Goal: Task Accomplishment & Management: Manage account settings

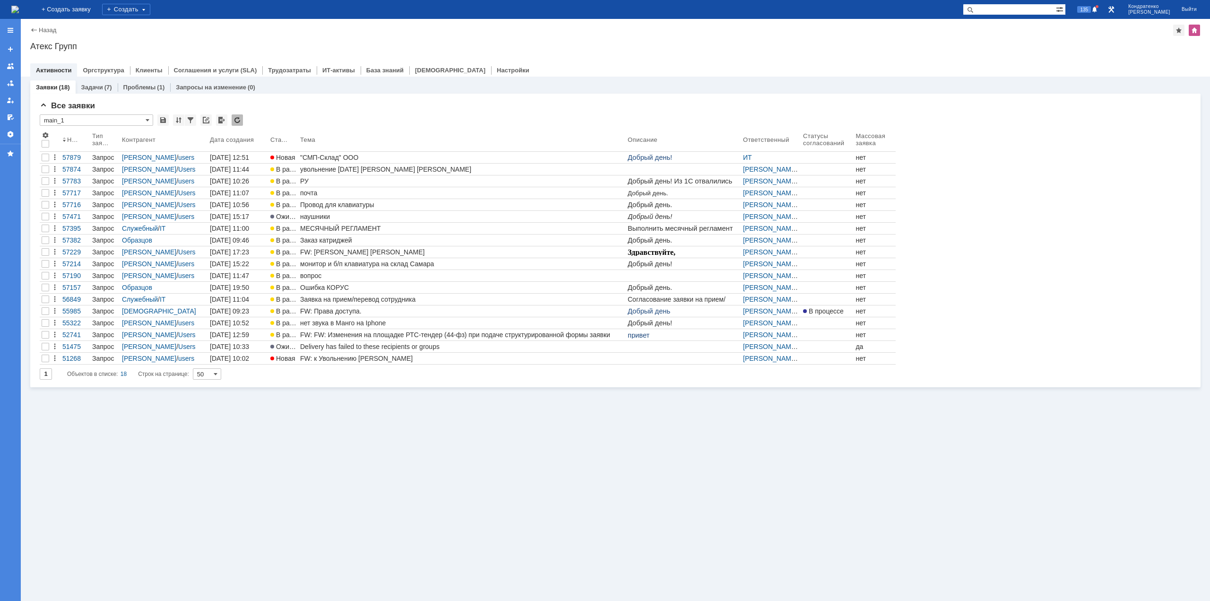
click at [339, 498] on div "Заявки (18) Задачи (7) Проблемы (1) Запросы на изменение (0) Все заявки * main_…" at bounding box center [616, 339] width 1190 height 524
click at [43, 157] on div at bounding box center [46, 158] width 8 height 8
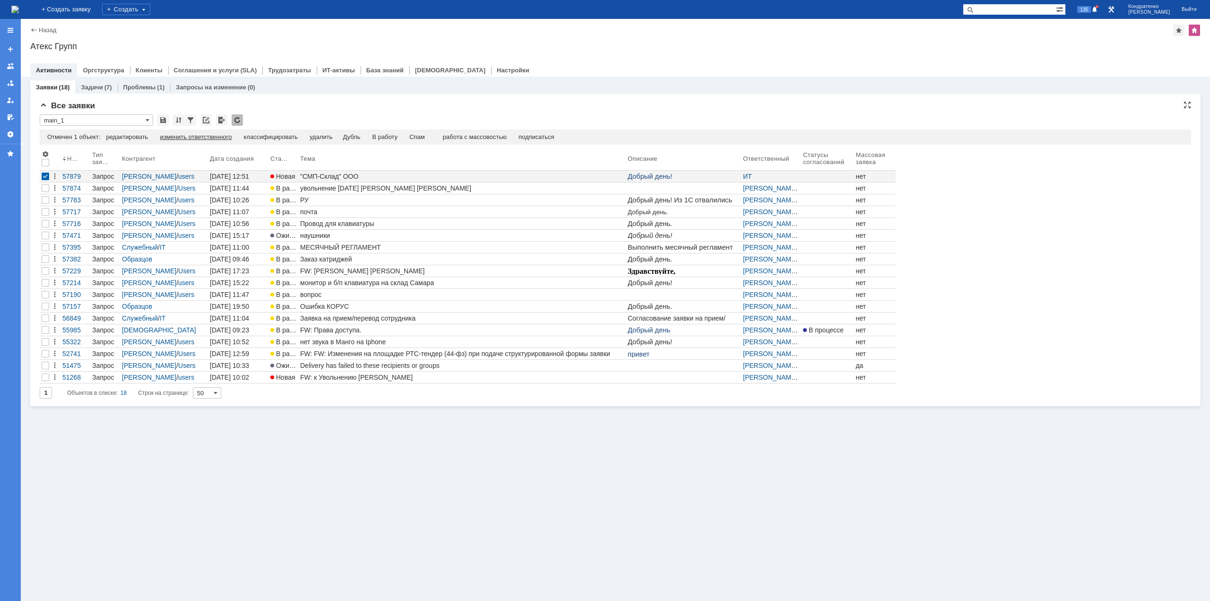
click at [226, 135] on div "изменить ответственного" at bounding box center [196, 137] width 72 height 8
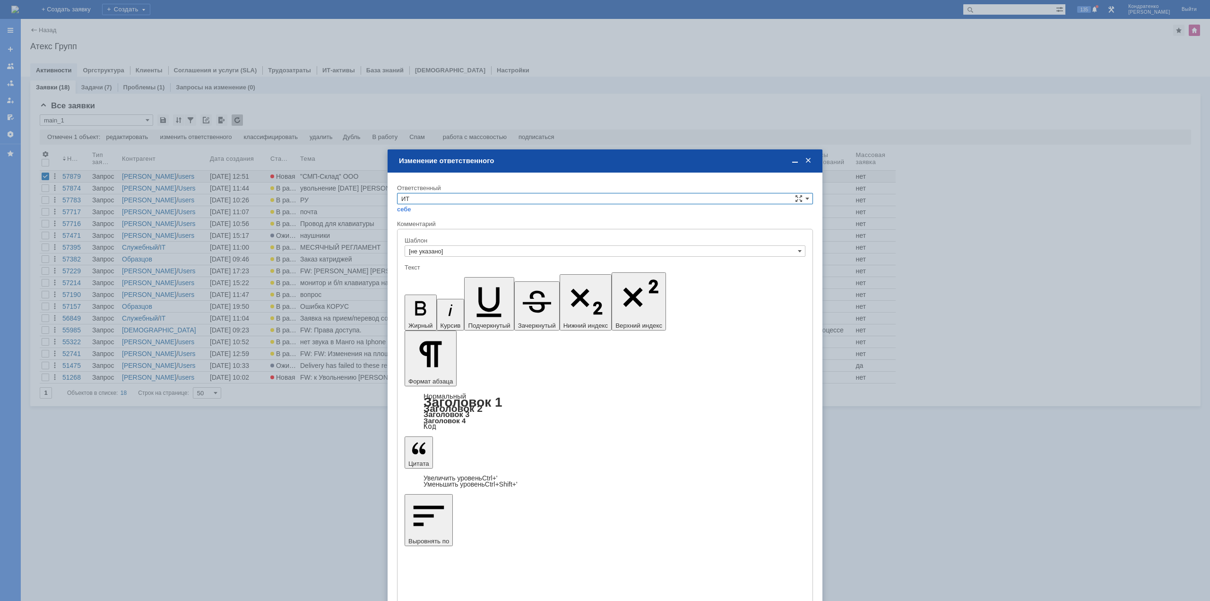
click at [452, 200] on input "ИТ" at bounding box center [605, 198] width 416 height 11
click at [423, 272] on div "АСУ" at bounding box center [605, 277] width 415 height 10
type input "АСУ"
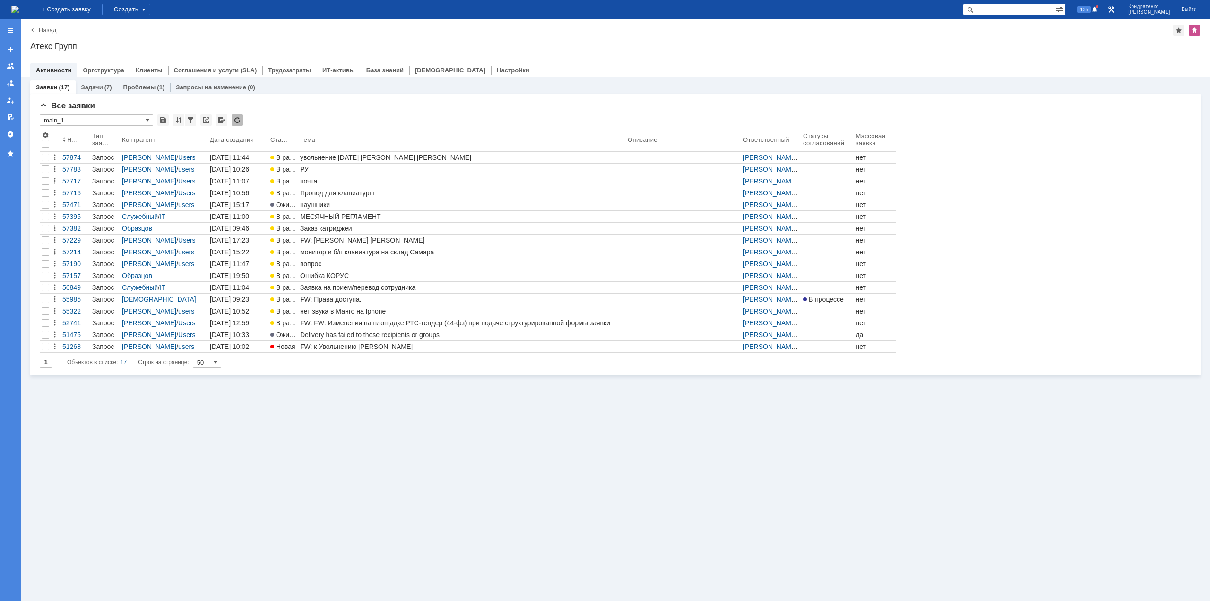
click at [19, 9] on img at bounding box center [15, 10] width 8 height 8
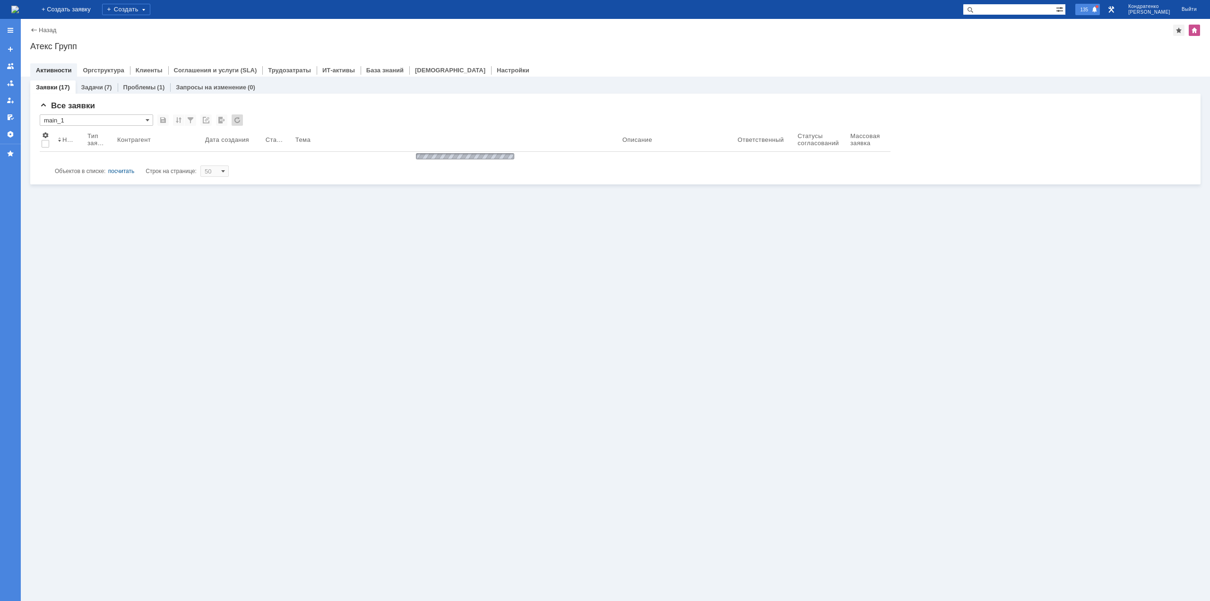
click at [1091, 12] on span "135" at bounding box center [1085, 9] width 14 height 7
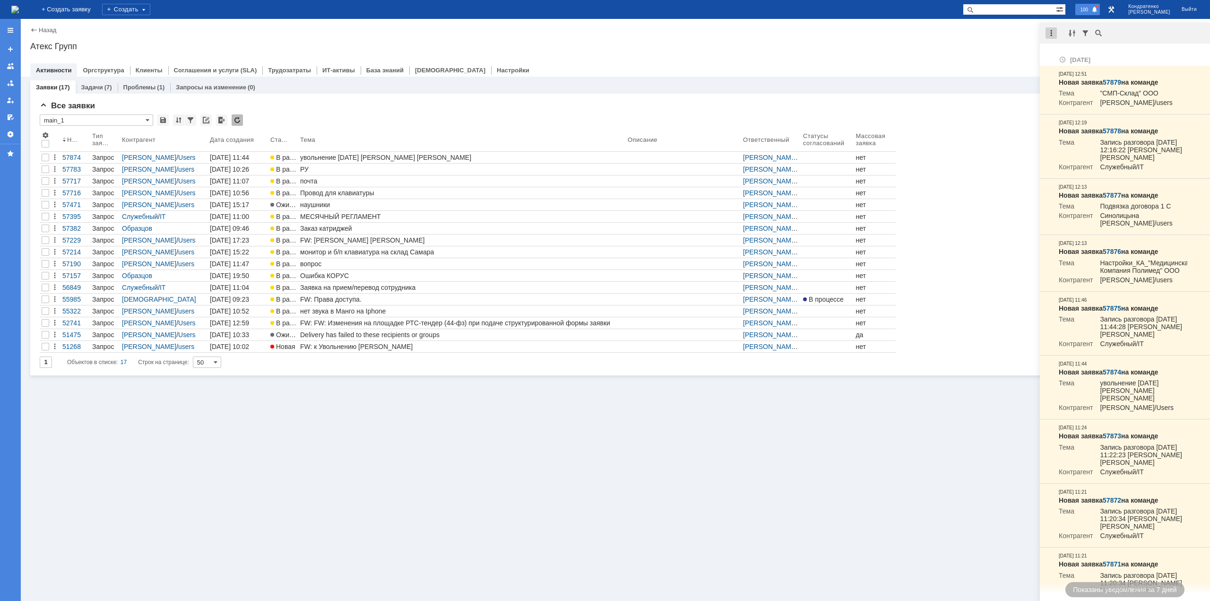
click at [1051, 35] on div at bounding box center [1051, 32] width 11 height 11
click at [1065, 51] on div "Отметить уведомления прочитанными" at bounding box center [1117, 57] width 138 height 14
click at [1005, 37] on div "Назад | Атекс Групп Атекс Групп root$101 Активности Оргструктура Клиенты Соглаш…" at bounding box center [616, 48] width 1190 height 58
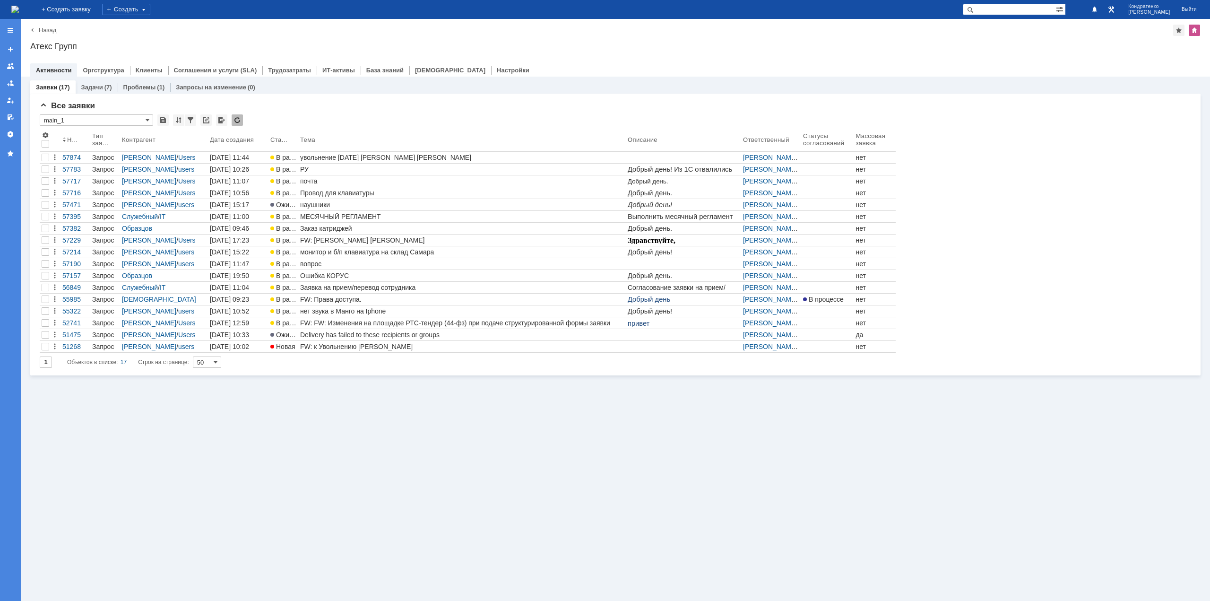
click at [330, 395] on div "Заявки (17) Задачи (7) Проблемы (1) Запросы на изменение (0) Все заявки * main_…" at bounding box center [616, 339] width 1190 height 524
click at [19, 6] on img at bounding box center [15, 10] width 8 height 8
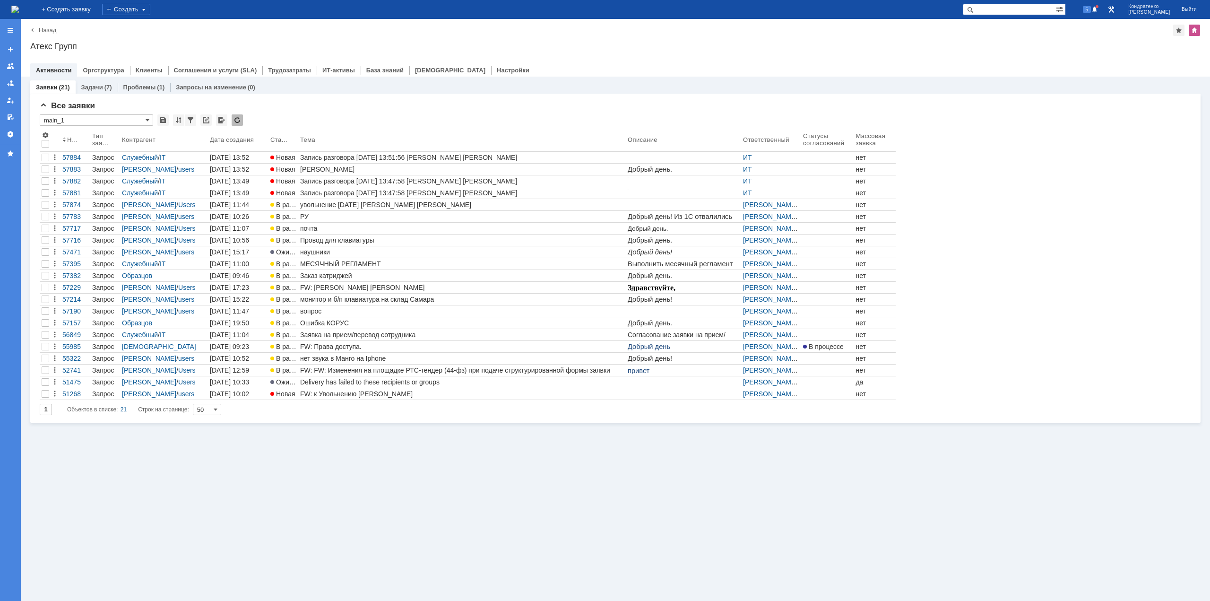
click at [290, 489] on div "Заявки (21) Задачи (7) Проблемы (1) Запросы на изменение (0) Все заявки * main_…" at bounding box center [616, 339] width 1190 height 524
click at [331, 166] on div "[PERSON_NAME]" at bounding box center [462, 169] width 324 height 8
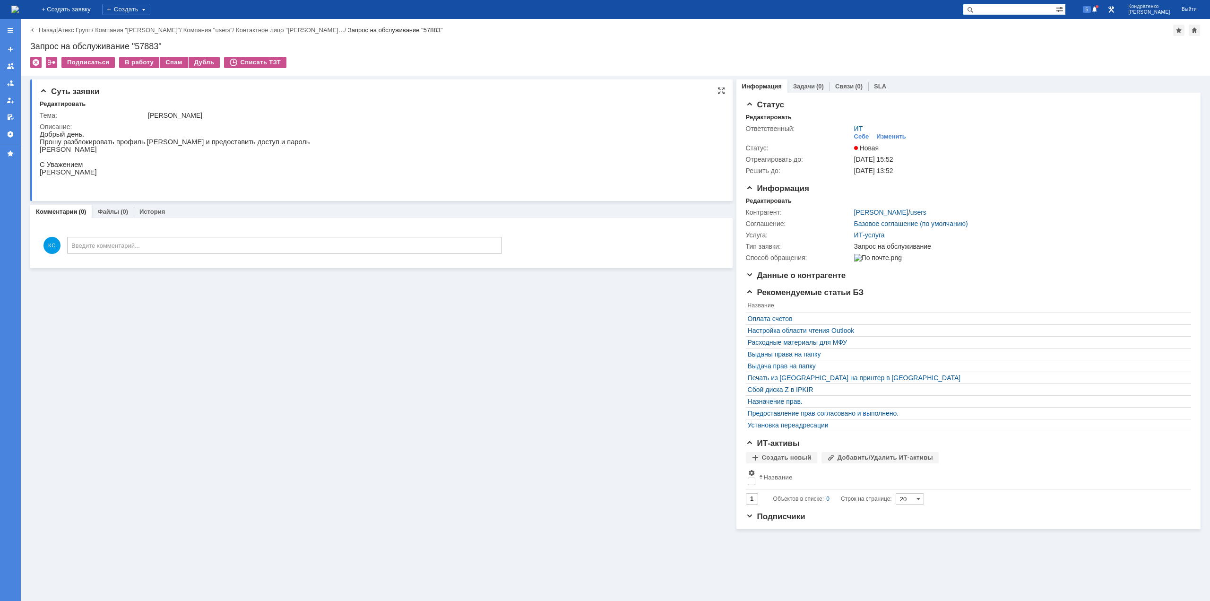
click at [134, 140] on p "Прошу разблокировать профиль [PERSON_NAME] и предоставить доступ и пароль" at bounding box center [175, 142] width 270 height 8
drag, startPoint x: 132, startPoint y: 145, endPoint x: 158, endPoint y: 143, distance: 26.0
click at [158, 143] on p "Прошу разблокировать профиль [PERSON_NAME] и предоставить доступ и пароль" at bounding box center [175, 142] width 270 height 8
click at [179, 143] on p "Прошу разблокировать профиль [PERSON_NAME] и предоставить доступ и пароль" at bounding box center [175, 142] width 270 height 8
drag, startPoint x: 227, startPoint y: 144, endPoint x: 261, endPoint y: 147, distance: 34.2
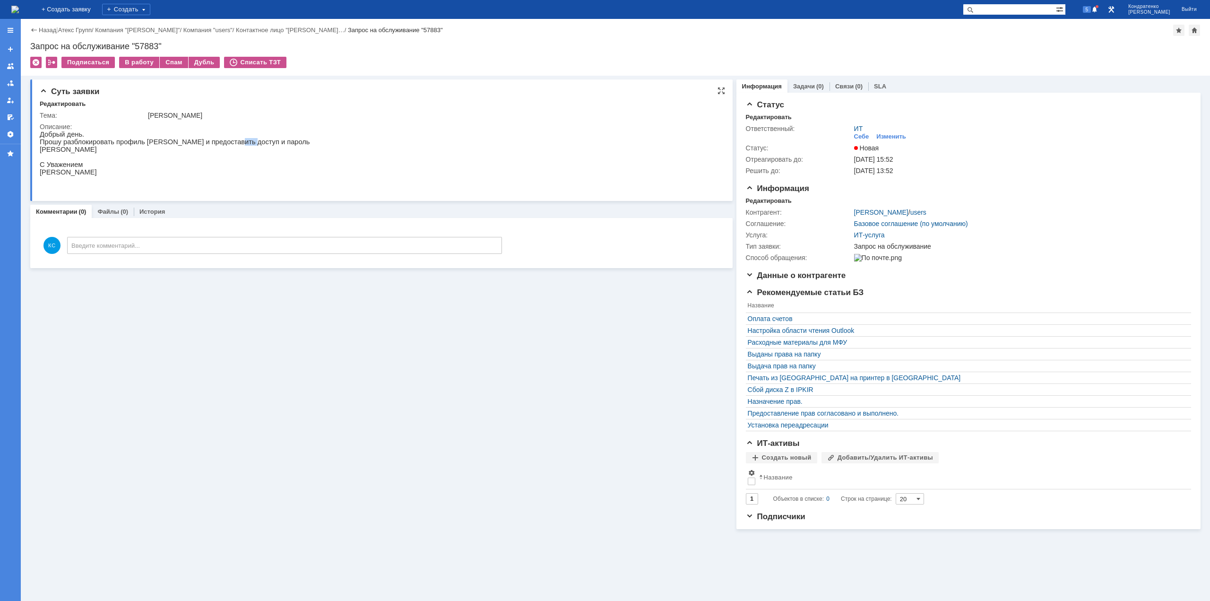
click at [237, 144] on p "Прошу разблокировать профиль [PERSON_NAME] и предоставить доступ и пароль" at bounding box center [175, 142] width 270 height 8
click at [268, 148] on p "[PERSON_NAME]" at bounding box center [175, 150] width 270 height 8
click at [135, 61] on div "В работу" at bounding box center [139, 62] width 40 height 11
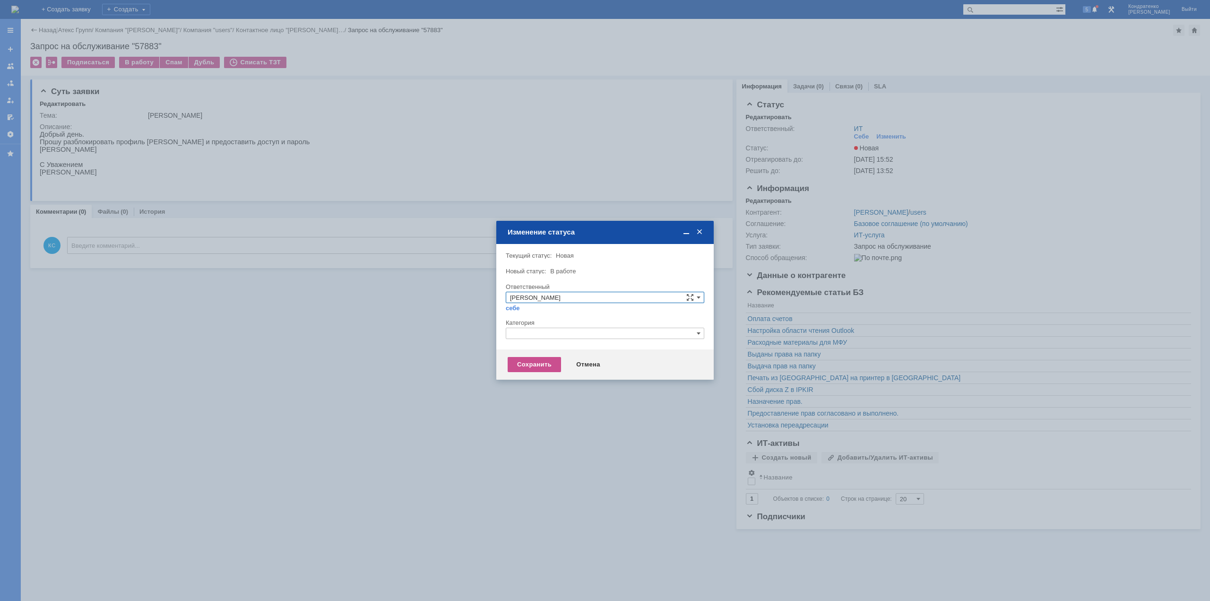
click at [511, 332] on input "text" at bounding box center [605, 333] width 199 height 11
click at [545, 375] on span "Прочее" at bounding box center [605, 378] width 190 height 8
click at [544, 357] on div "Сохранить" at bounding box center [534, 364] width 53 height 15
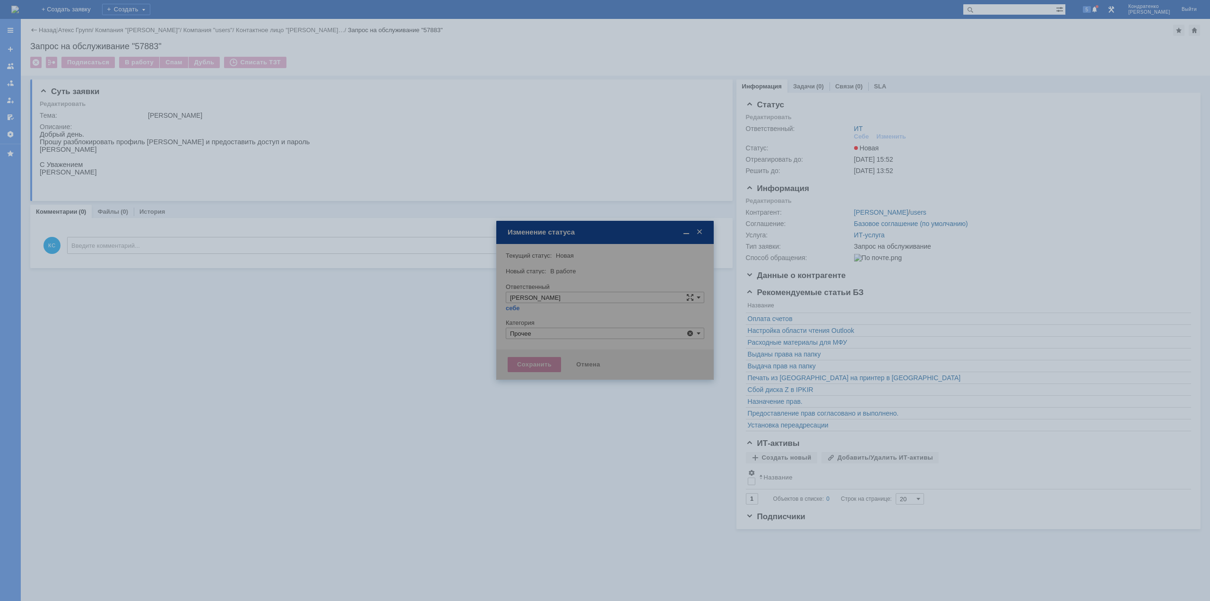
type input "Прочее"
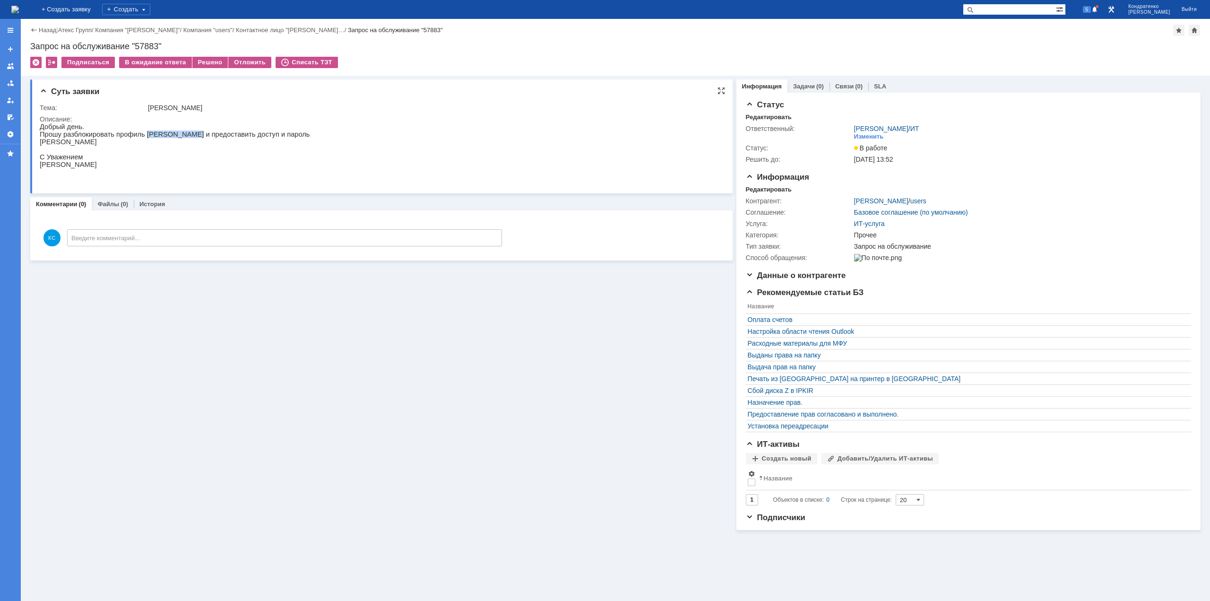
drag, startPoint x: 138, startPoint y: 135, endPoint x: 186, endPoint y: 136, distance: 47.8
click at [186, 136] on p "Прошу разблокировать профиль [PERSON_NAME] и предоставить доступ и пароль" at bounding box center [175, 134] width 270 height 8
drag, startPoint x: 263, startPoint y: 137, endPoint x: 140, endPoint y: 140, distance: 123.4
click at [150, 138] on p "Прошу разблокировать профиль [PERSON_NAME] и предоставить доступ и пароль" at bounding box center [175, 134] width 270 height 8
drag, startPoint x: 82, startPoint y: 139, endPoint x: 115, endPoint y: 137, distance: 33.1
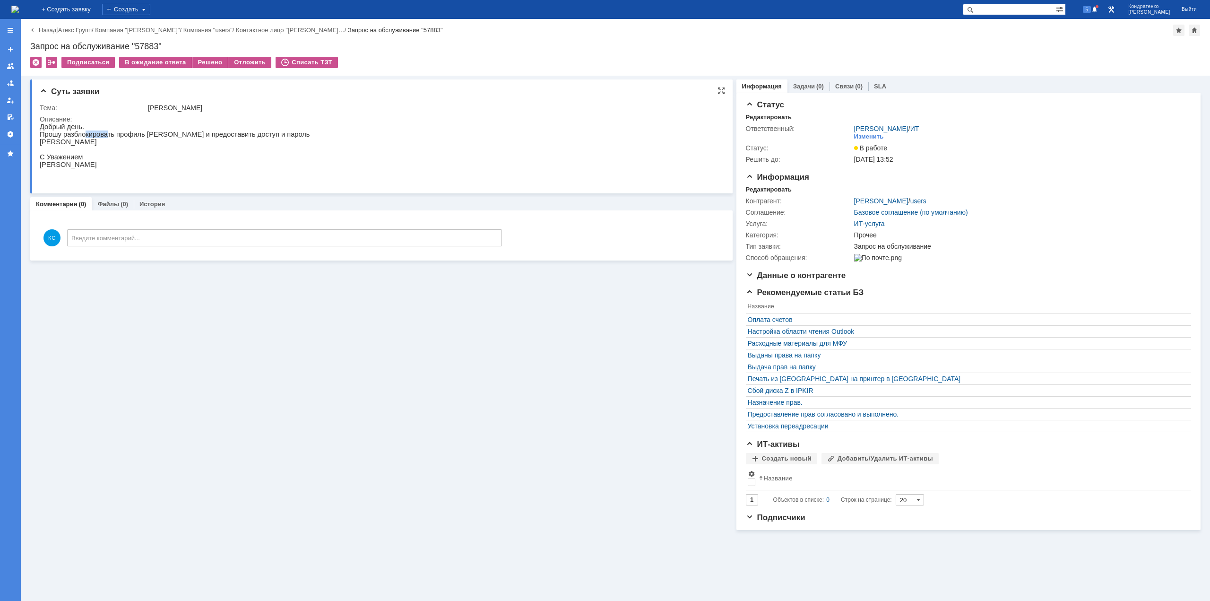
click at [104, 137] on p "Прошу разблокировать профиль [PERSON_NAME] и предоставить доступ и пароль" at bounding box center [175, 134] width 270 height 8
drag, startPoint x: 126, startPoint y: 139, endPoint x: 150, endPoint y: 138, distance: 24.2
click at [149, 138] on p "Прошу разблокировать профиль [PERSON_NAME] и предоставить доступ и пароль" at bounding box center [175, 134] width 270 height 8
drag, startPoint x: 157, startPoint y: 137, endPoint x: 171, endPoint y: 137, distance: 14.2
click at [169, 137] on p "Прошу разблокировать профиль [PERSON_NAME] и предоставить доступ и пароль" at bounding box center [175, 134] width 270 height 8
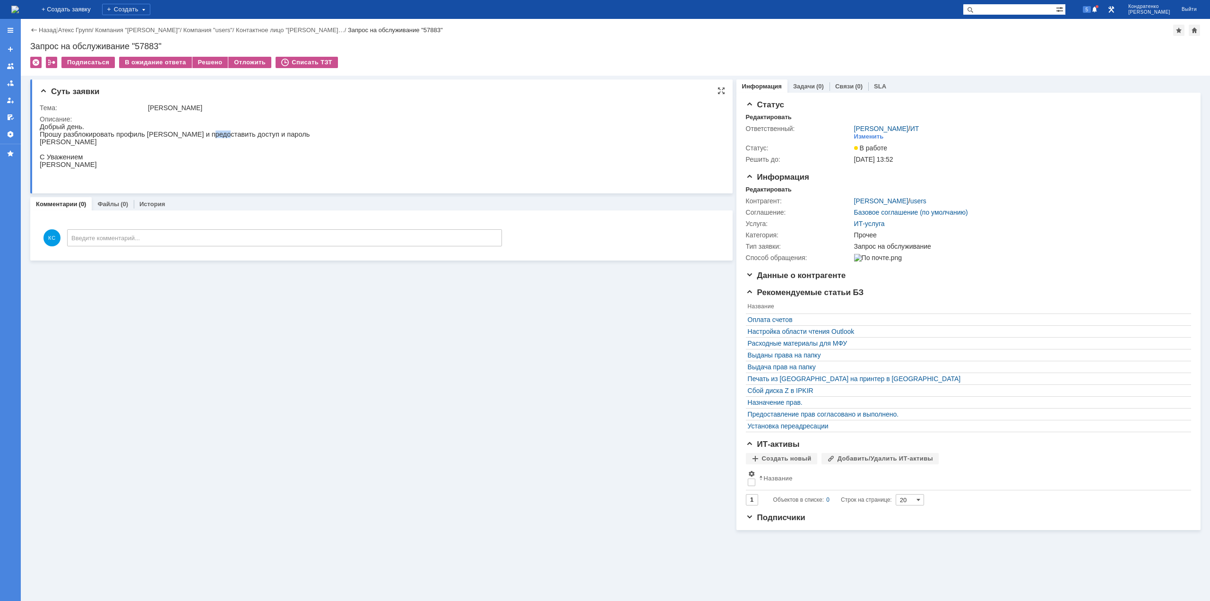
drag, startPoint x: 204, startPoint y: 137, endPoint x: 217, endPoint y: 137, distance: 12.3
click at [217, 137] on p "Прошу разблокировать профиль [PERSON_NAME] и предоставить доступ и пароль" at bounding box center [175, 134] width 270 height 8
drag, startPoint x: 264, startPoint y: 137, endPoint x: 273, endPoint y: 137, distance: 9.0
click at [270, 137] on p "Прошу разблокировать профиль [PERSON_NAME] и предоставить доступ и пароль" at bounding box center [175, 134] width 270 height 8
click at [278, 136] on p "Прошу разблокировать профиль [PERSON_NAME] и предоставить доступ и пароль" at bounding box center [175, 134] width 270 height 8
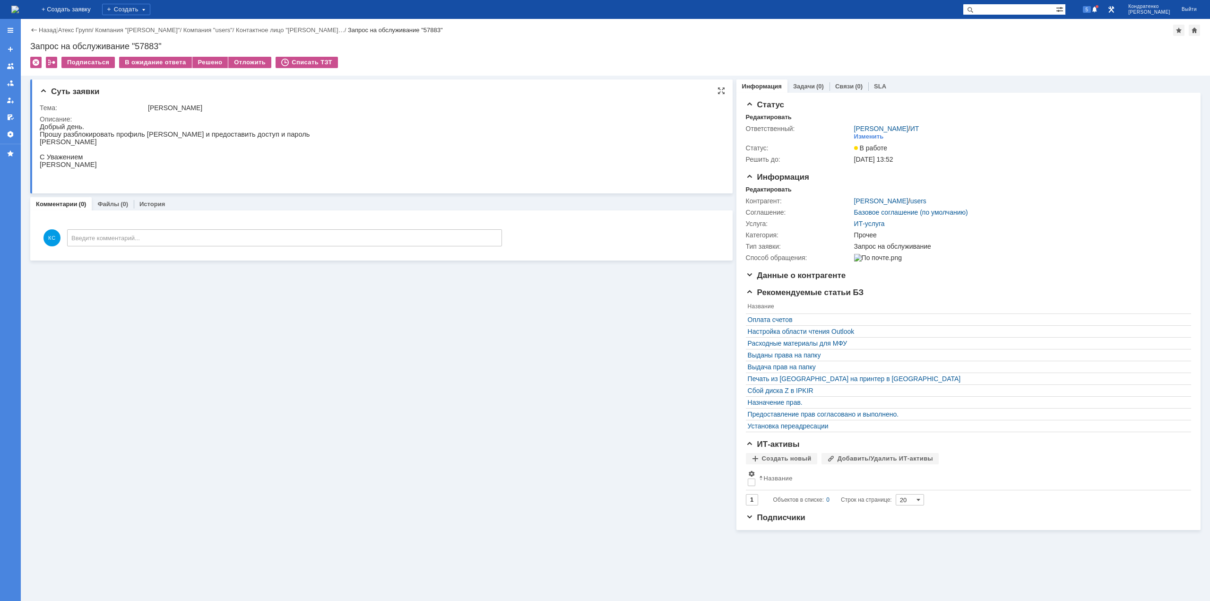
click at [256, 136] on p "Прошу разблокировать профиль [PERSON_NAME] и предоставить доступ и пароль" at bounding box center [175, 134] width 270 height 8
click at [1016, 10] on input "text" at bounding box center [1009, 9] width 93 height 11
drag, startPoint x: 1015, startPoint y: 12, endPoint x: 975, endPoint y: 7, distance: 39.6
click at [975, 7] on div "На домашнюю + Создать заявку Создать vbyfi 6 [PERSON_NAME]" at bounding box center [605, 9] width 1210 height 19
click at [1047, 9] on input "минаш" at bounding box center [1009, 9] width 93 height 11
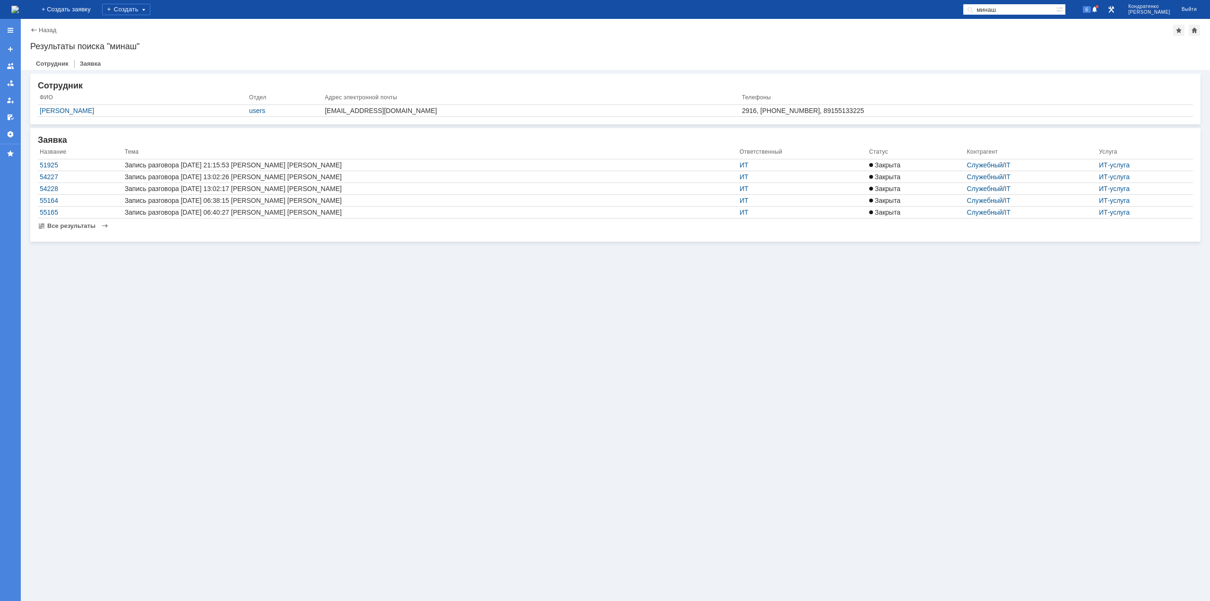
drag, startPoint x: 1016, startPoint y: 9, endPoint x: 940, endPoint y: 10, distance: 75.2
click at [940, 10] on div "На домашнюю + Создать заявку Создать минаш 6 [PERSON_NAME]" at bounding box center [605, 9] width 1210 height 19
click at [1050, 12] on input "[PERSON_NAME]" at bounding box center [1009, 9] width 93 height 11
click at [1030, 8] on input "[PERSON_NAME]" at bounding box center [1009, 9] width 93 height 11
type input "[PERSON_NAME]"
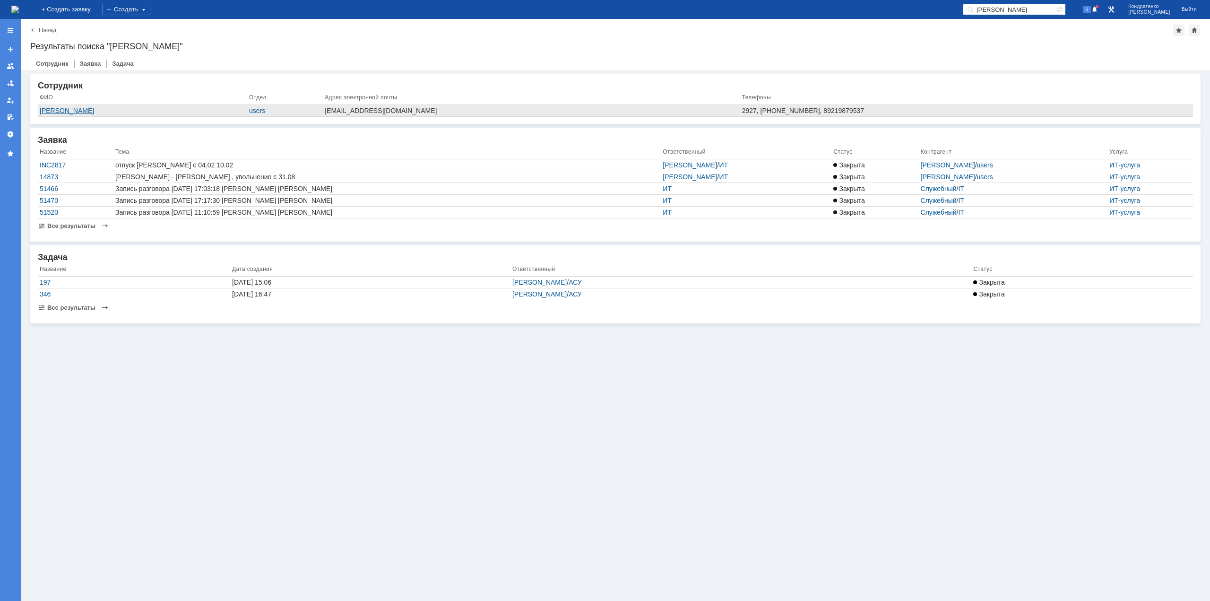
click at [84, 110] on div "[PERSON_NAME]" at bounding box center [143, 111] width 206 height 8
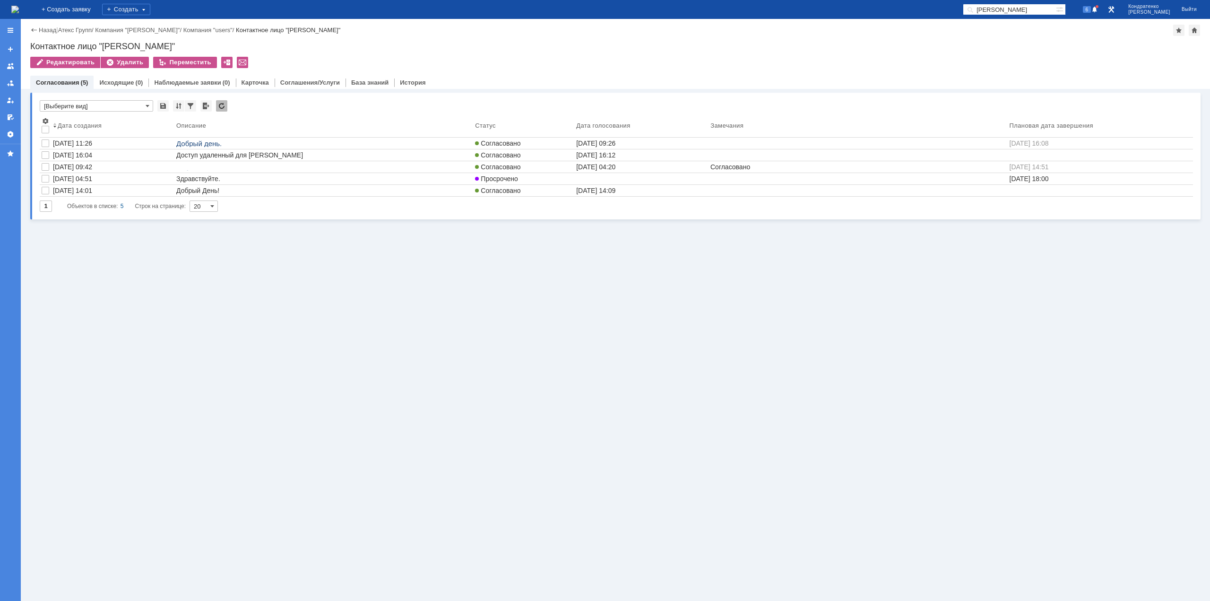
click at [285, 49] on div "Контактное лицо "[PERSON_NAME]"" at bounding box center [615, 46] width 1171 height 9
click at [111, 32] on link "Компания "[PERSON_NAME]"" at bounding box center [137, 29] width 85 height 7
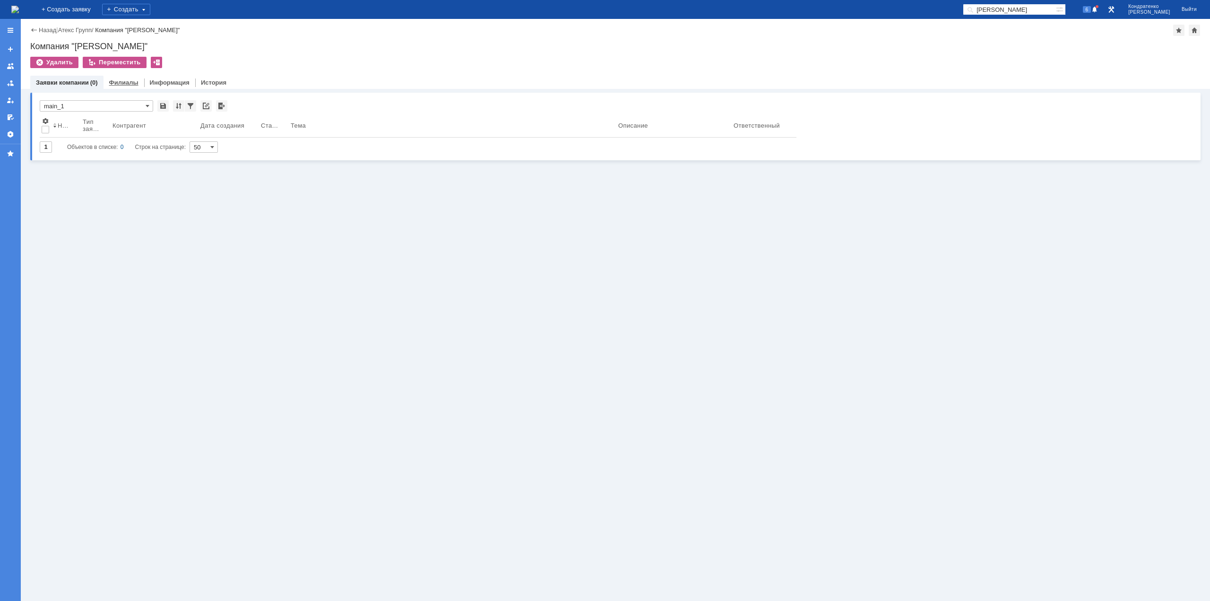
click at [124, 84] on link "Филиалы" at bounding box center [123, 82] width 29 height 7
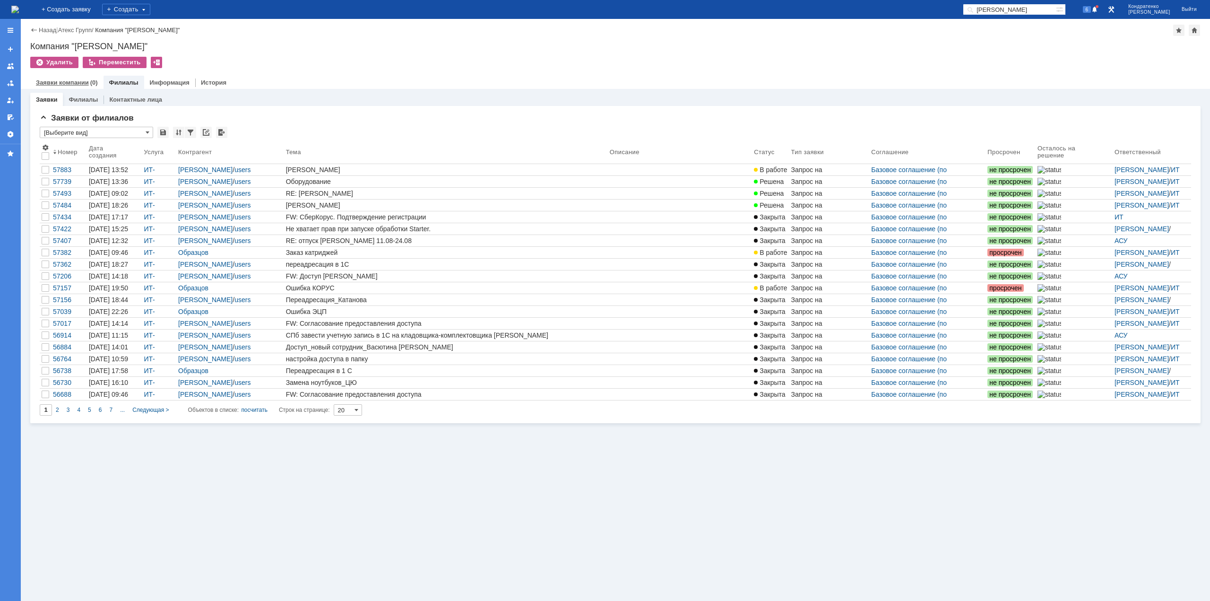
click at [73, 87] on div "Заявки компании (0)" at bounding box center [66, 83] width 73 height 14
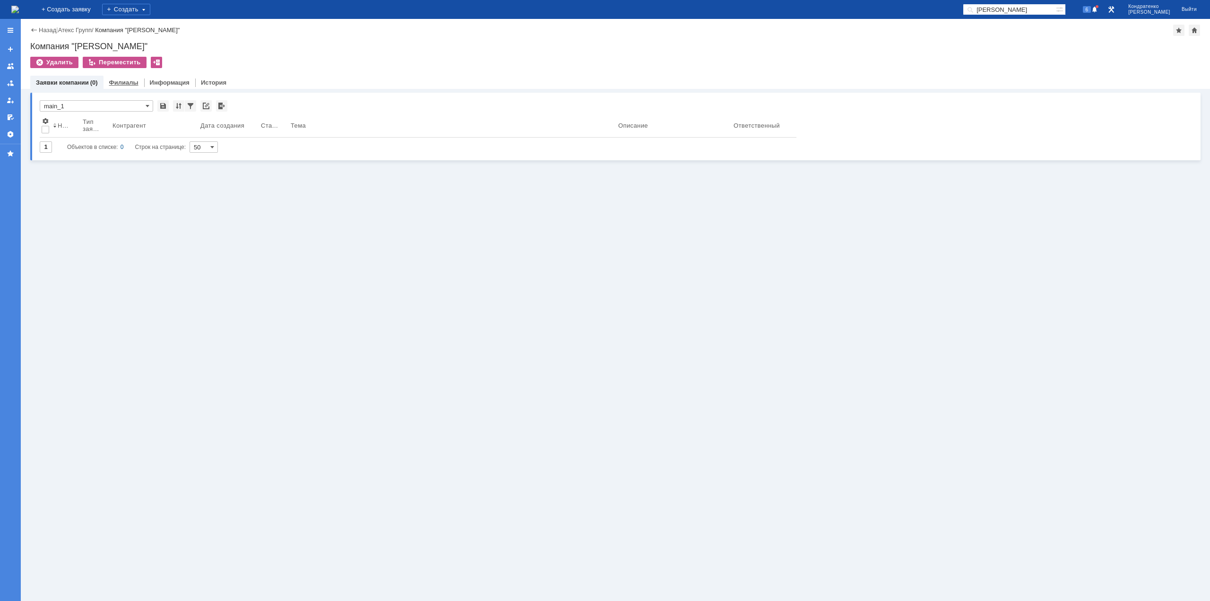
click at [112, 84] on link "Филиалы" at bounding box center [123, 82] width 29 height 7
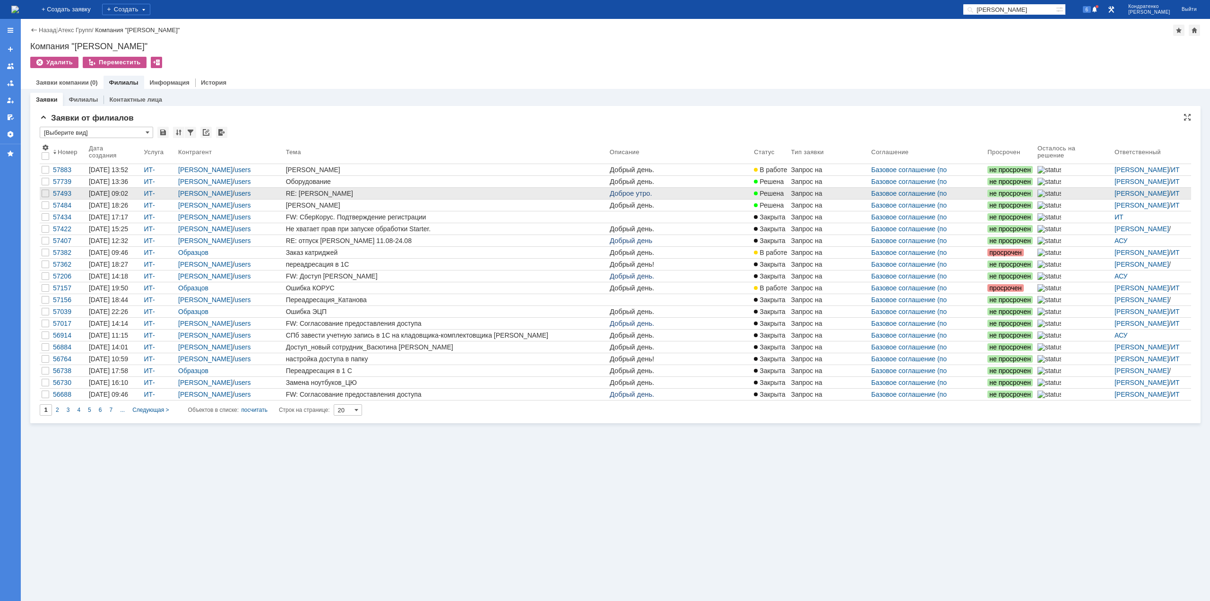
click at [336, 191] on div "RE: [PERSON_NAME]" at bounding box center [446, 194] width 320 height 8
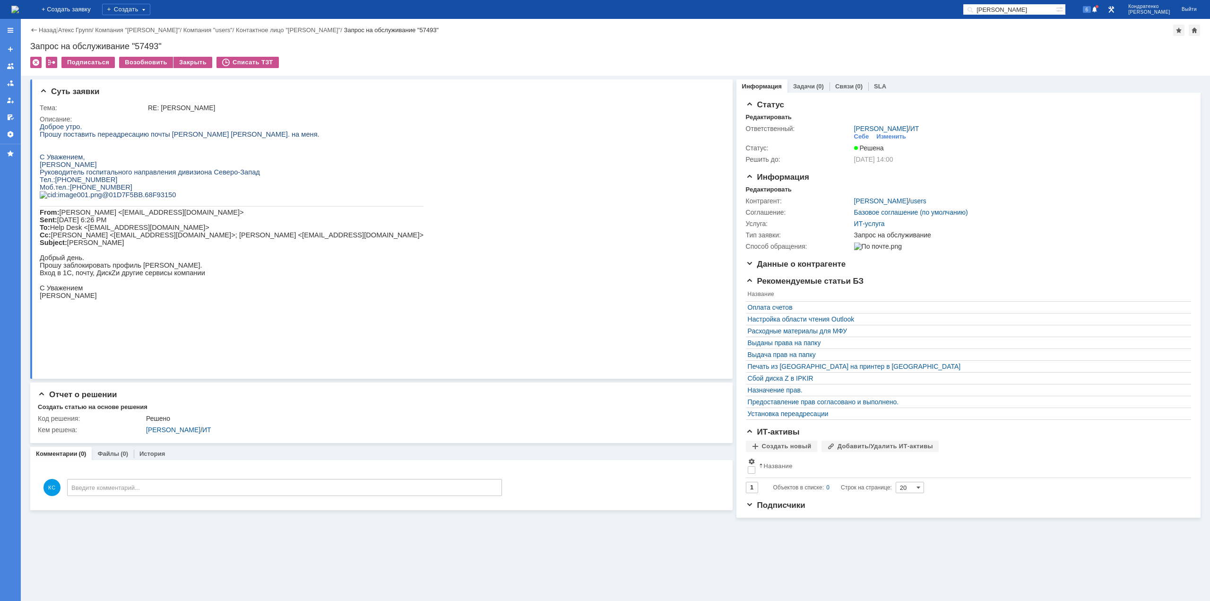
click at [19, 12] on img at bounding box center [15, 10] width 8 height 8
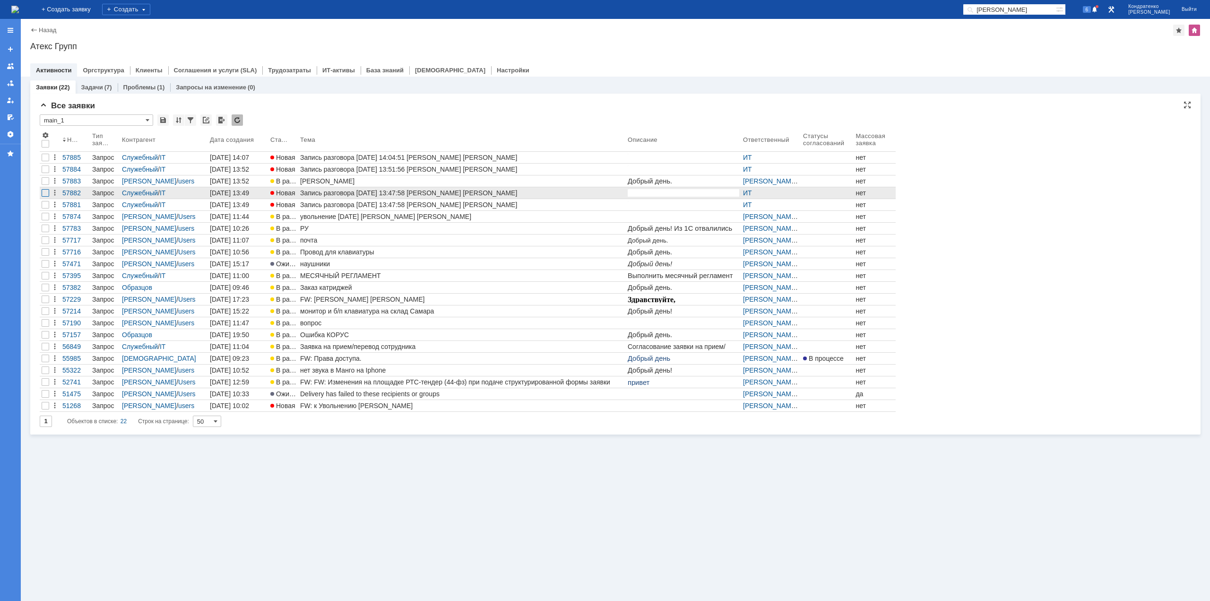
click at [43, 173] on div at bounding box center [46, 169] width 8 height 8
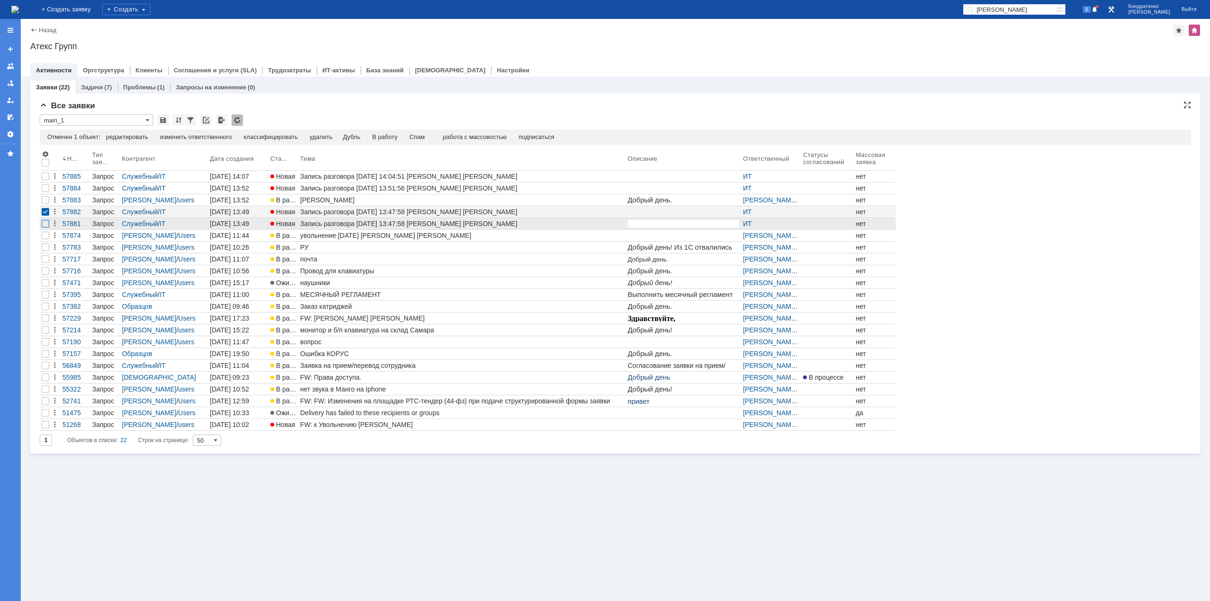
click at [45, 180] on div at bounding box center [46, 177] width 8 height 8
click at [46, 187] on div at bounding box center [46, 188] width 8 height 8
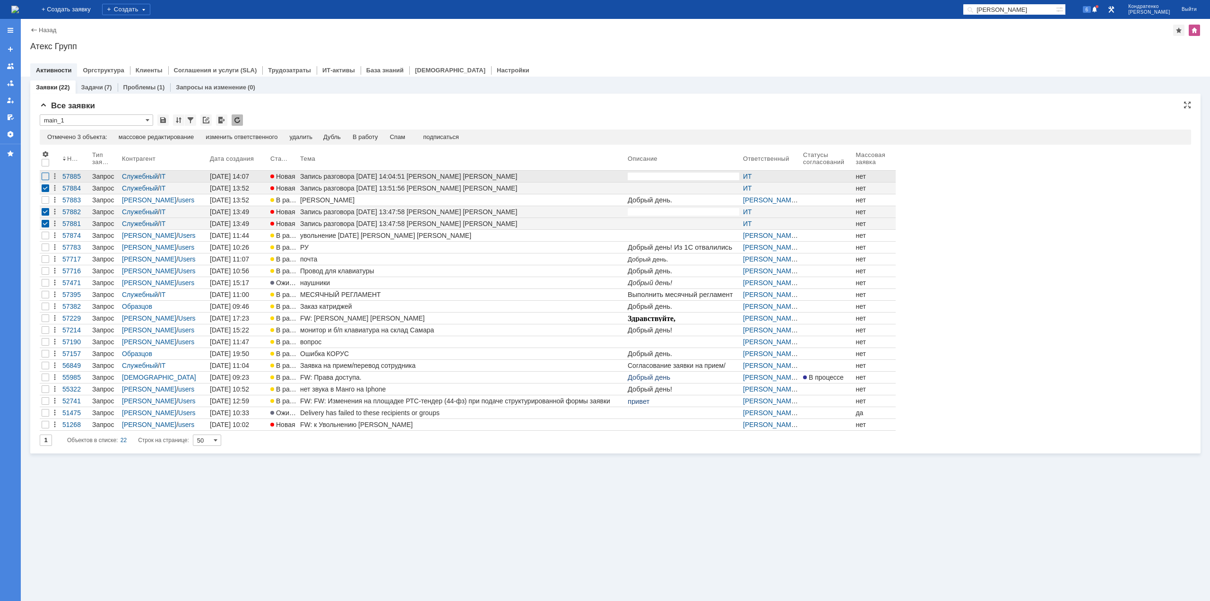
click at [46, 180] on div at bounding box center [46, 177] width 8 height 8
click at [404, 135] on div "Спам" at bounding box center [398, 137] width 16 height 8
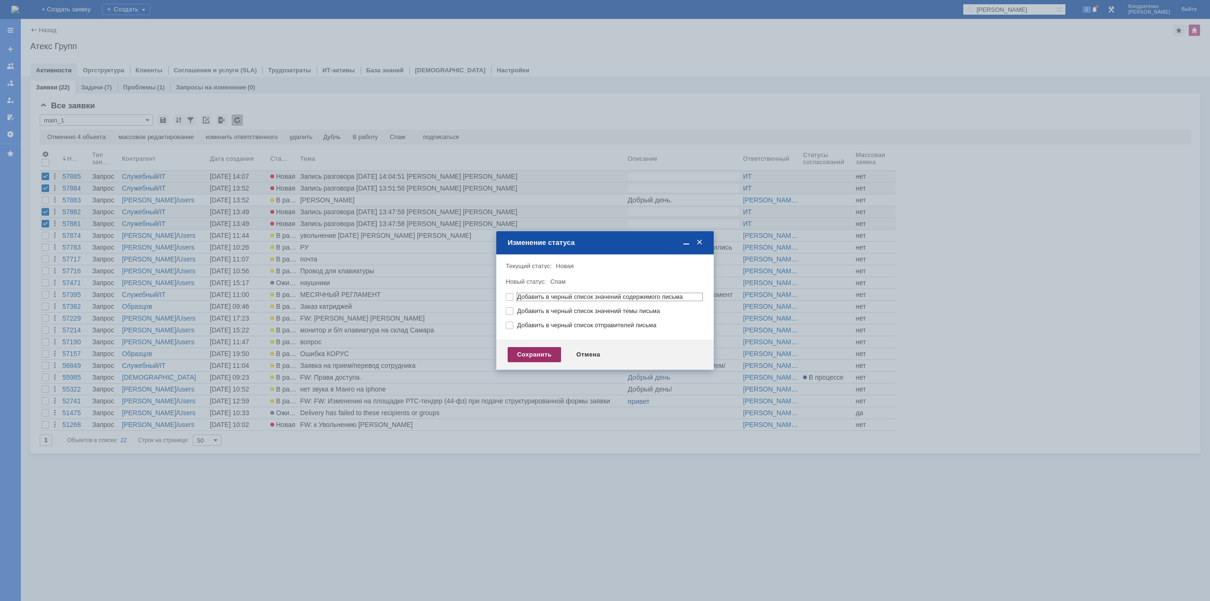
click at [534, 357] on div "Сохранить" at bounding box center [534, 354] width 53 height 15
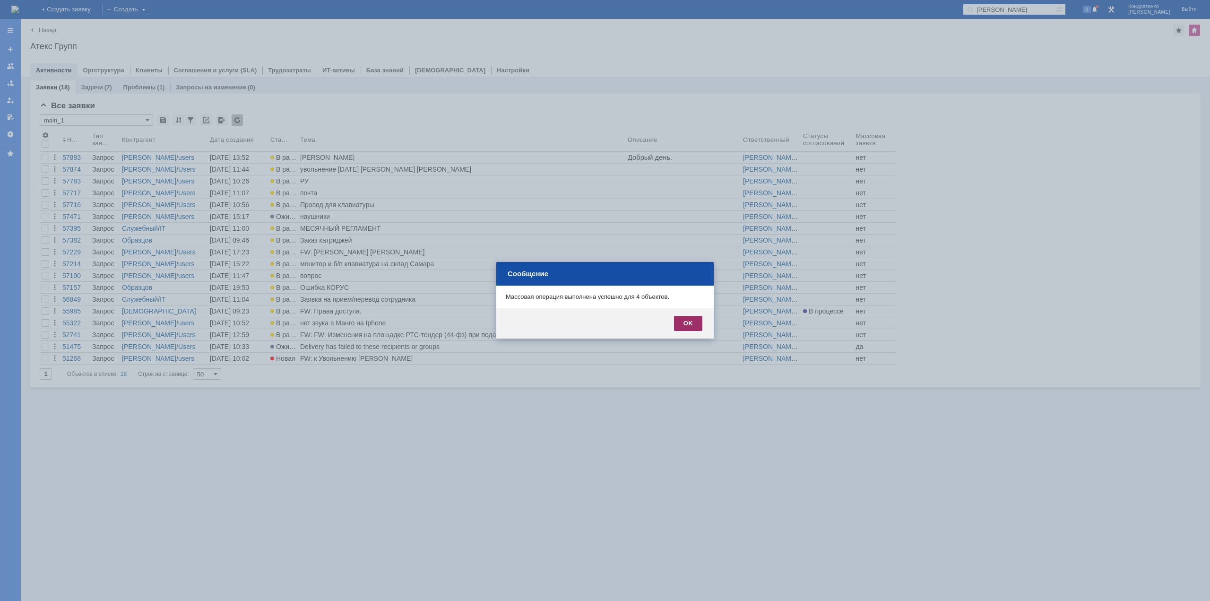
click at [691, 325] on div "OK" at bounding box center [688, 323] width 28 height 15
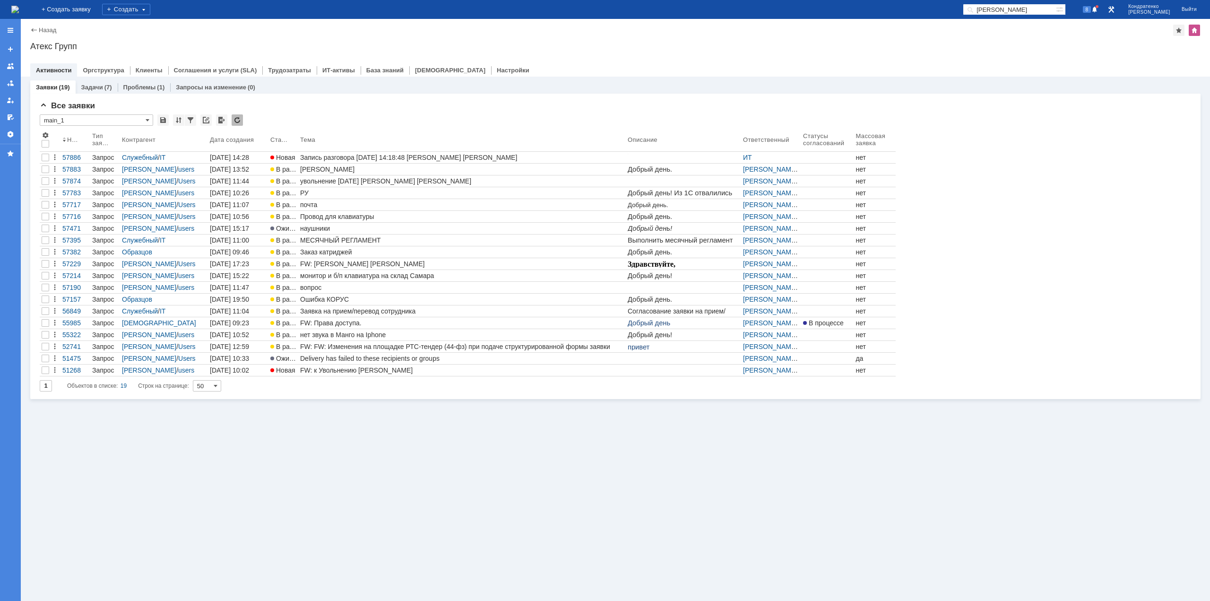
click at [119, 36] on div "Назад | Атекс Групп Атекс Групп root$101 Активности Оргструктура Клиенты Соглаш…" at bounding box center [616, 48] width 1190 height 58
click at [319, 165] on link "[PERSON_NAME]" at bounding box center [462, 169] width 328 height 11
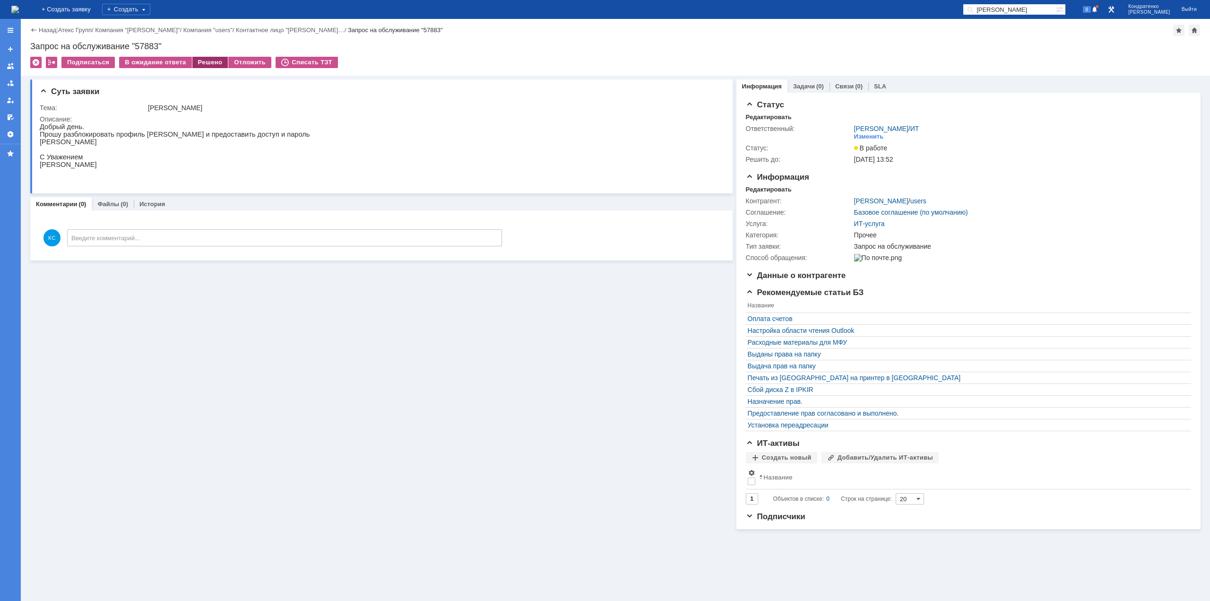
click at [196, 64] on div "Решено" at bounding box center [210, 62] width 36 height 11
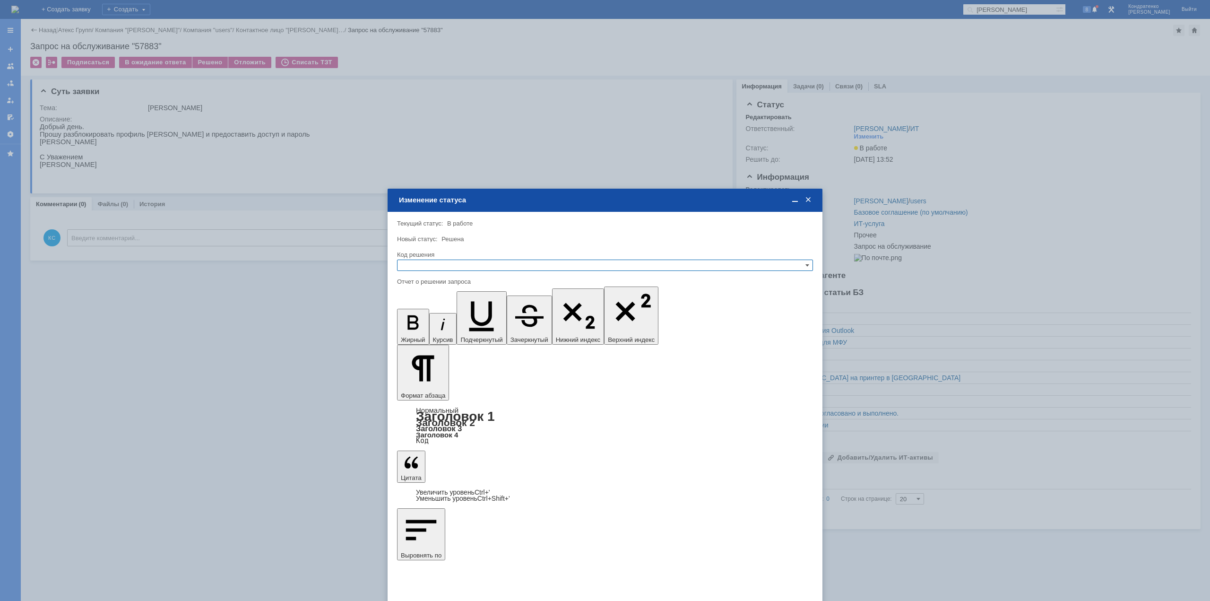
click at [429, 271] on div at bounding box center [605, 274] width 416 height 7
click at [434, 266] on input "text" at bounding box center [605, 265] width 416 height 11
click at [428, 314] on span "Решено" at bounding box center [605, 311] width 408 height 8
type input "Решено"
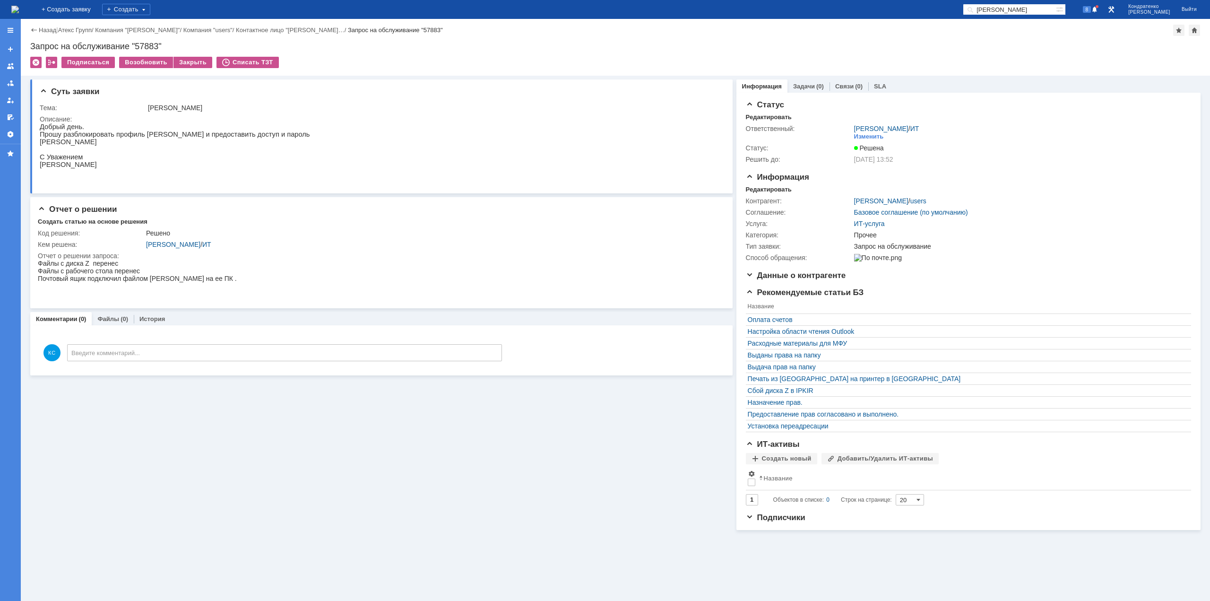
click at [19, 9] on img at bounding box center [15, 10] width 8 height 8
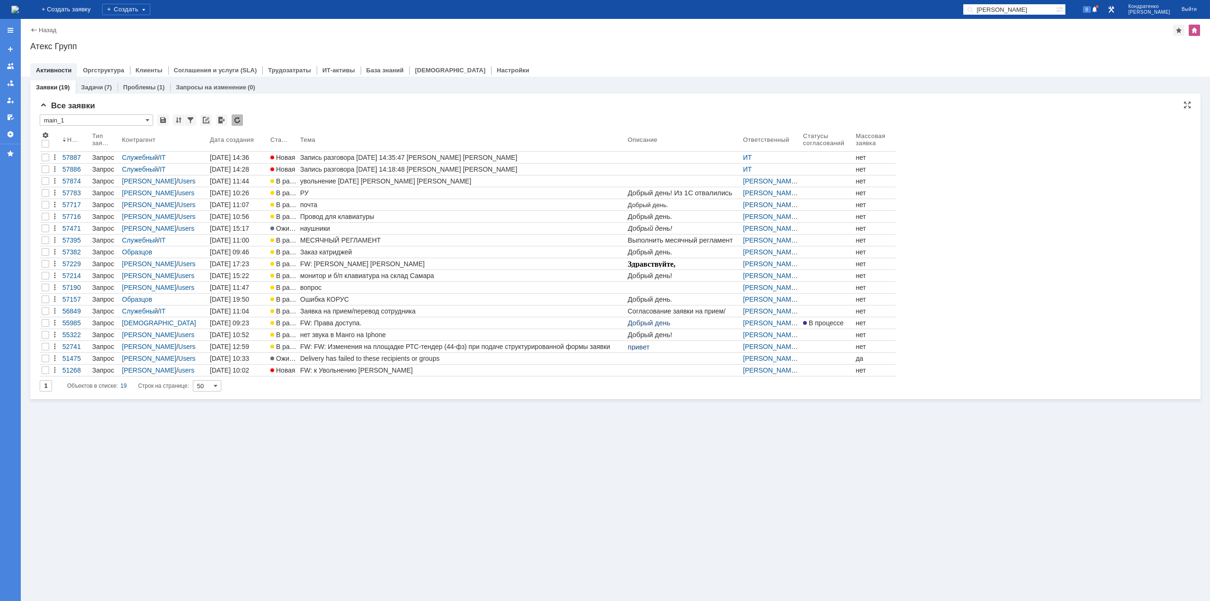
click at [333, 107] on div "Все заявки" at bounding box center [616, 105] width 1152 height 9
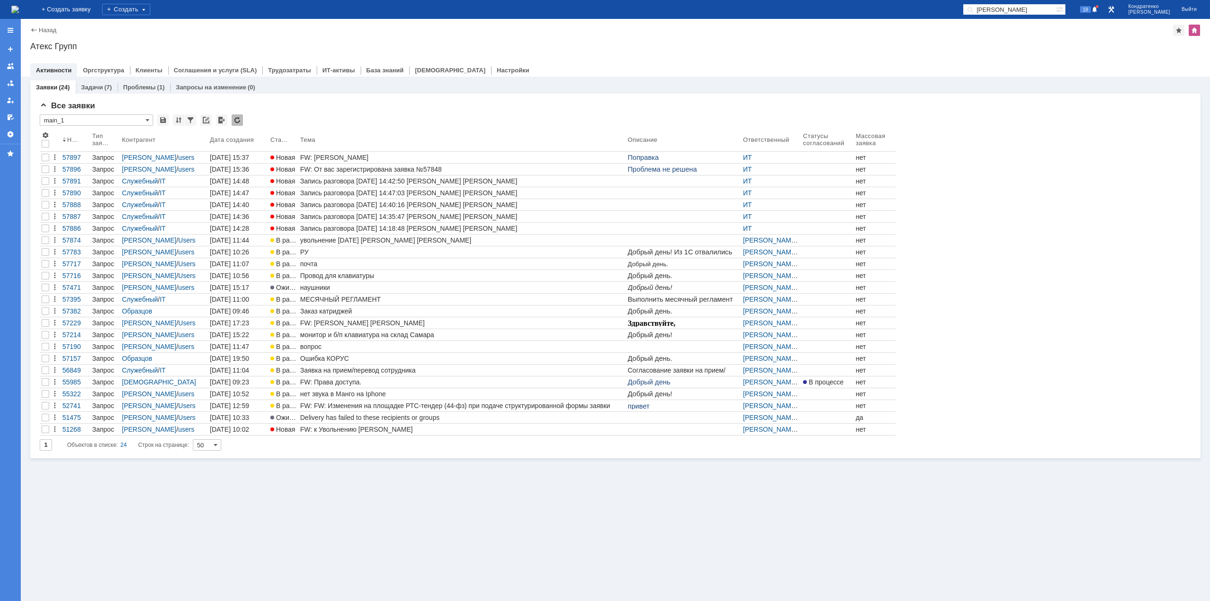
drag, startPoint x: 355, startPoint y: 513, endPoint x: 356, endPoint y: 472, distance: 40.7
click at [355, 513] on div "Заявки (24) Задачи (7) Проблемы (1) Запросы на изменение (0) Все заявки * main_…" at bounding box center [616, 339] width 1190 height 524
click at [383, 167] on div "FW: От вас зарегистрирована заявка №57848" at bounding box center [462, 169] width 324 height 8
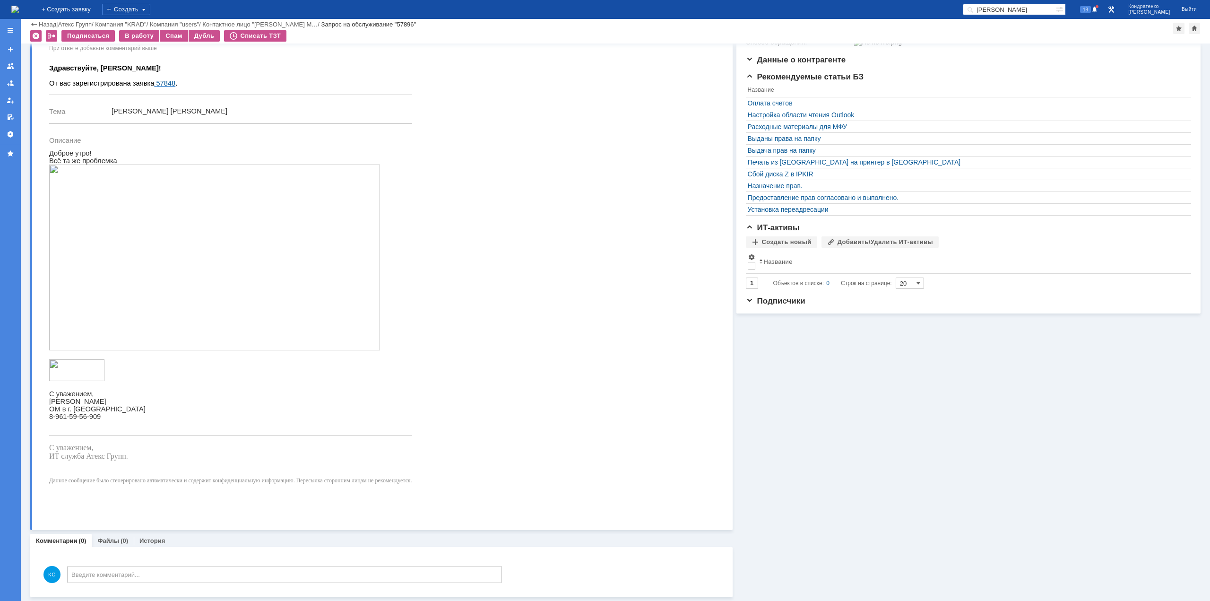
scroll to position [184, 0]
click at [208, 293] on img at bounding box center [214, 258] width 331 height 186
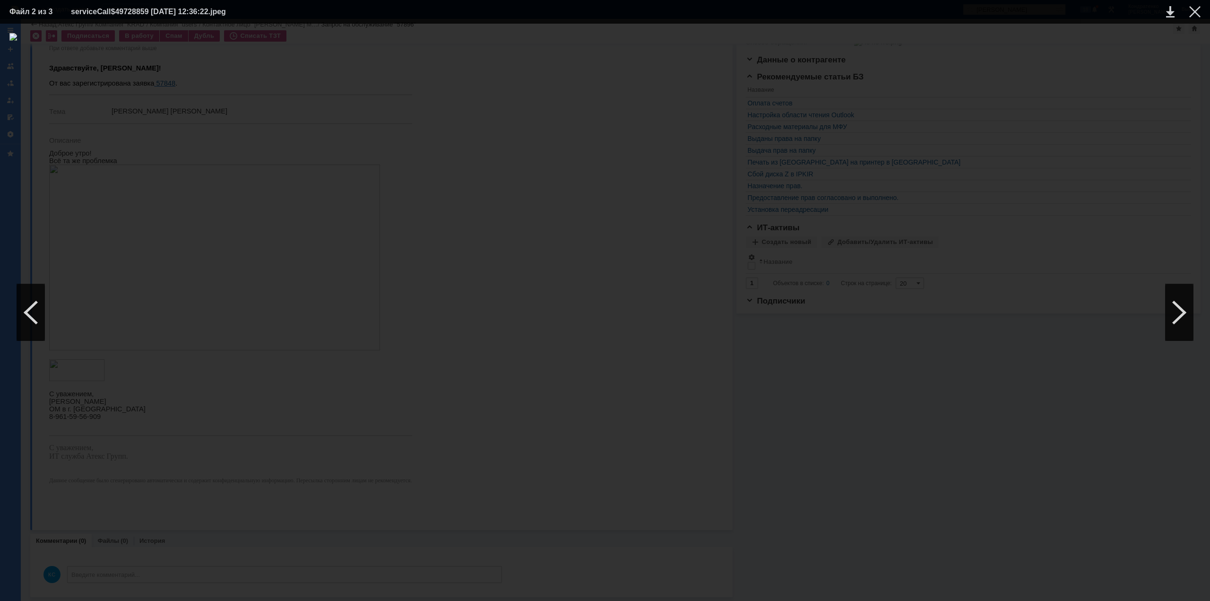
click at [621, 158] on div at bounding box center [604, 312] width 1191 height 558
click at [1198, 14] on div at bounding box center [1195, 11] width 11 height 11
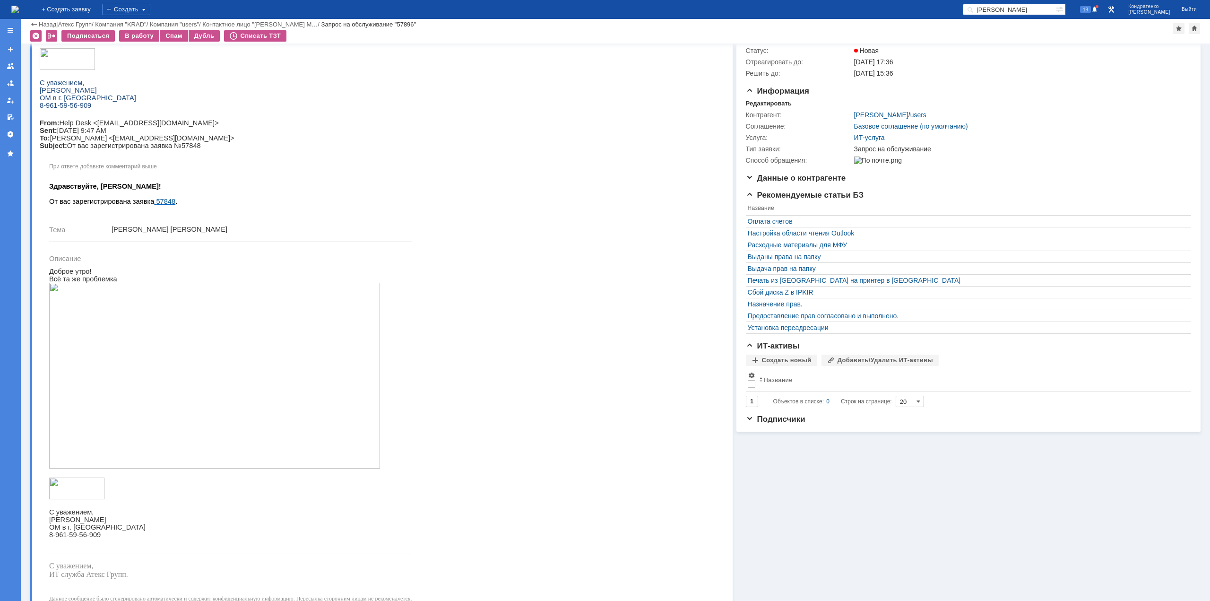
scroll to position [0, 0]
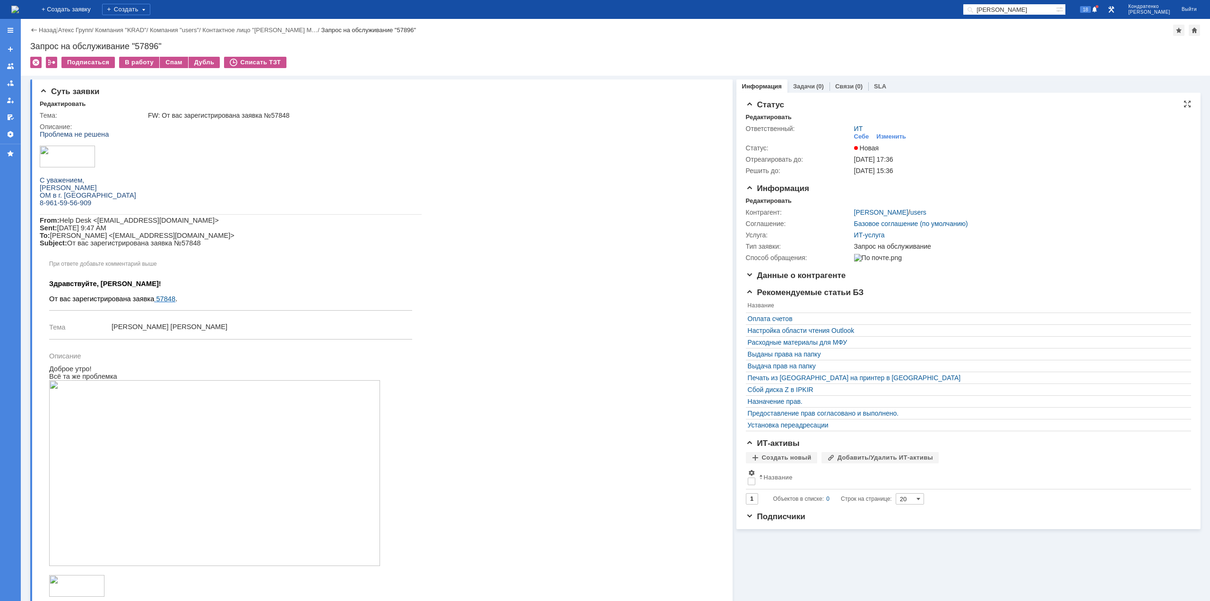
click at [895, 131] on div "ИТ Себе Изменить" at bounding box center [1019, 133] width 331 height 17
click at [894, 132] on div "ИТ Себе Изменить" at bounding box center [1019, 133] width 331 height 17
click at [892, 136] on div "Изменить" at bounding box center [892, 137] width 30 height 8
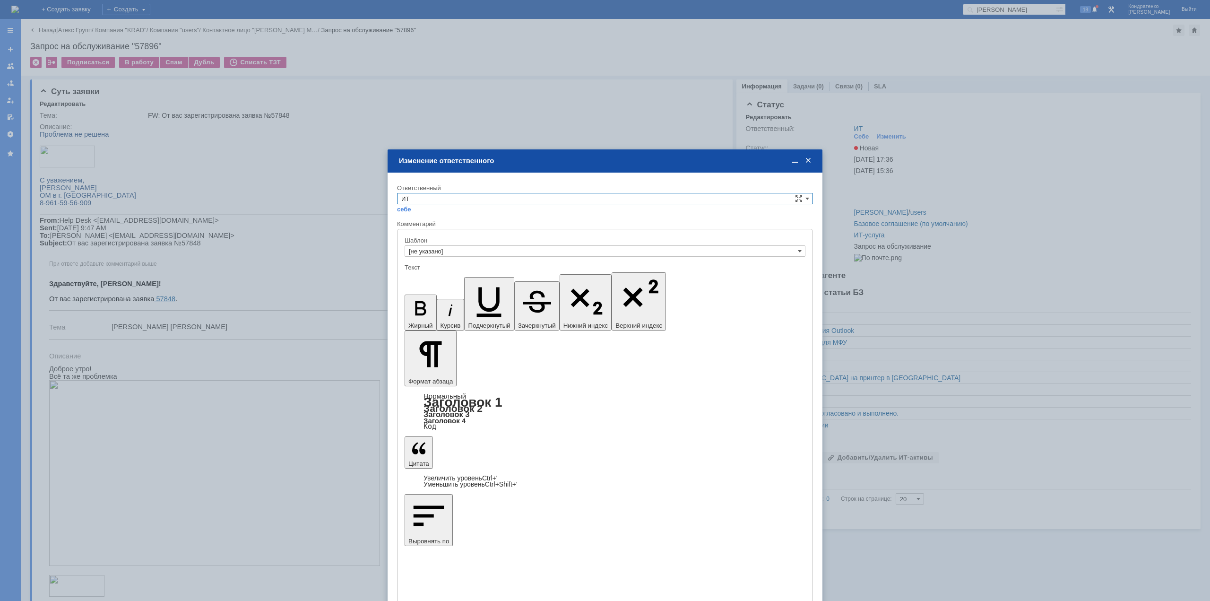
click at [485, 194] on input "ИТ" at bounding box center [605, 198] width 416 height 11
click at [435, 277] on span "АСУ" at bounding box center [605, 277] width 408 height 8
type input "АСУ"
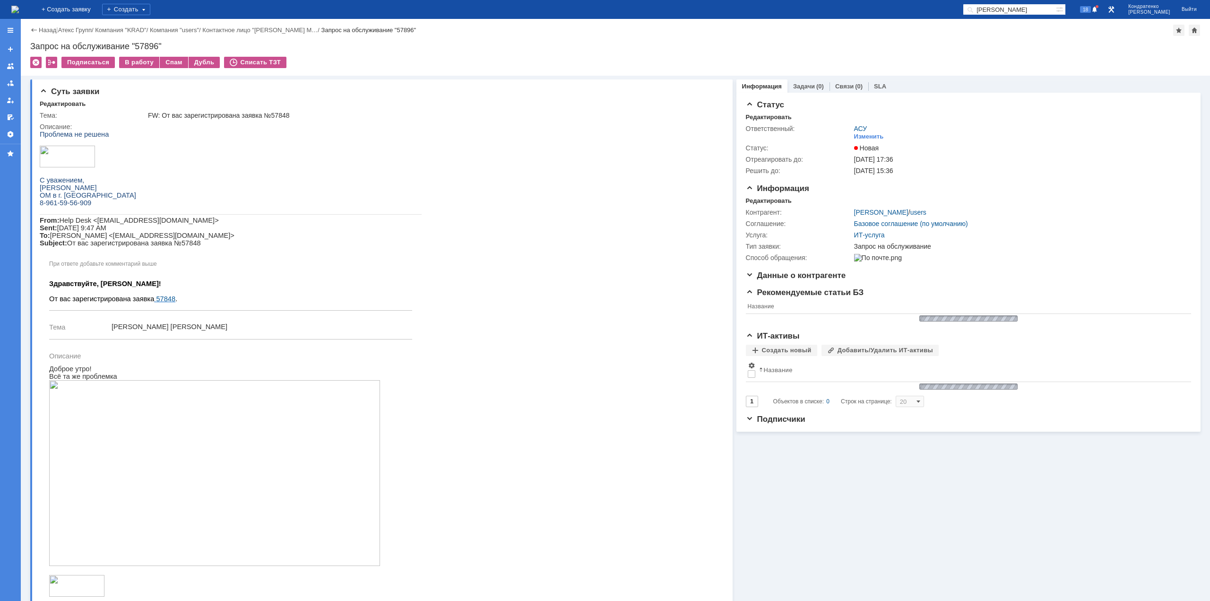
click at [19, 6] on img at bounding box center [15, 10] width 8 height 8
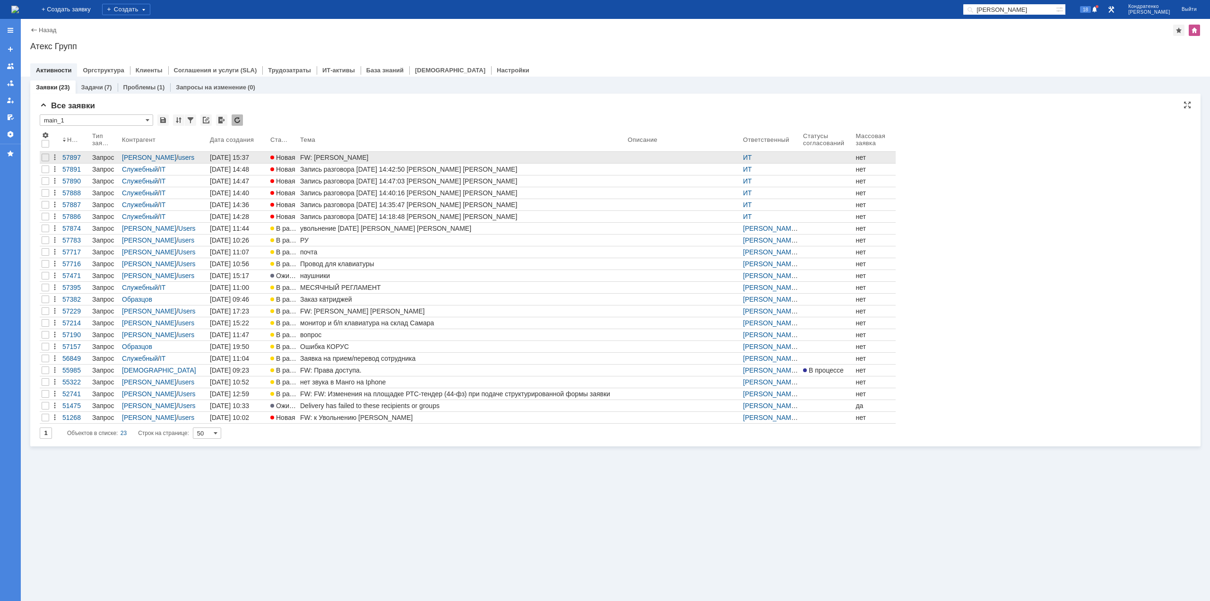
click at [392, 159] on div "FW: Русс ДЕНТ ЭДО" at bounding box center [462, 158] width 324 height 8
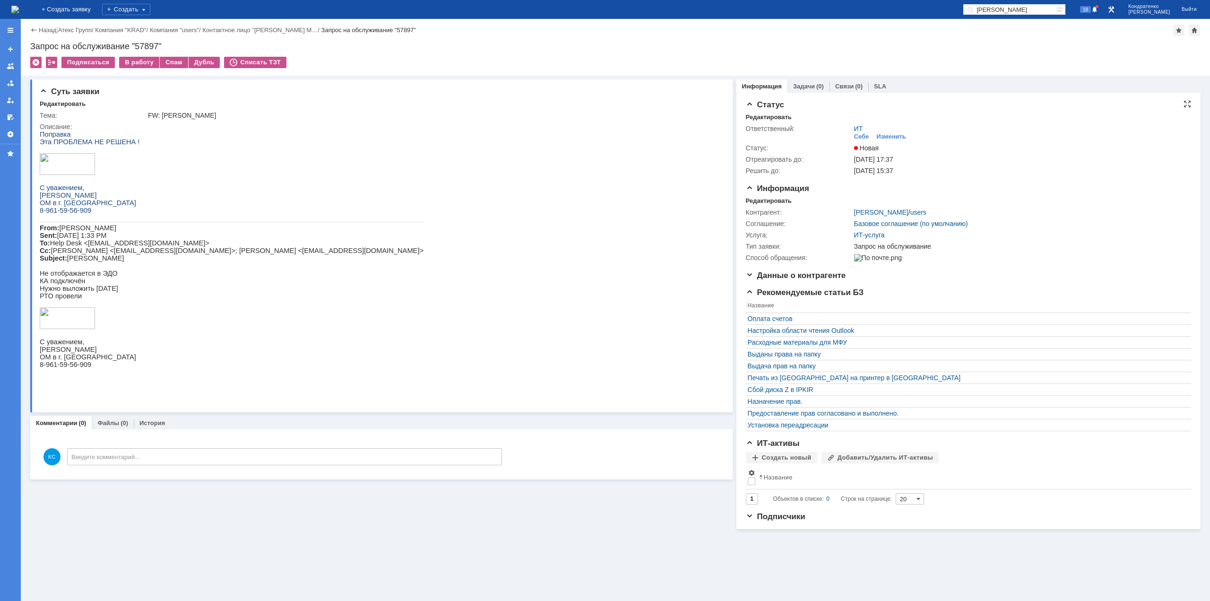
click at [905, 137] on td "Изменить" at bounding box center [891, 136] width 37 height 9
click at [899, 136] on div "Изменить" at bounding box center [892, 137] width 30 height 8
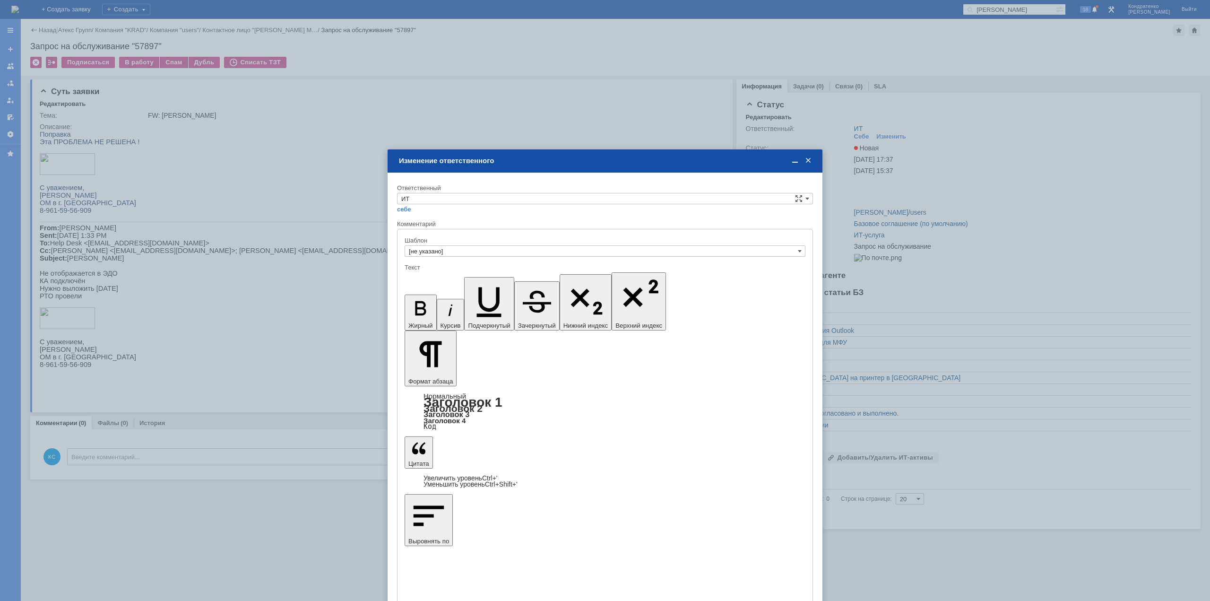
click at [525, 207] on div "себе своей команде" at bounding box center [605, 208] width 416 height 9
click at [524, 203] on input "ИТ" at bounding box center [605, 198] width 416 height 11
click at [428, 279] on span "АСУ" at bounding box center [605, 277] width 408 height 8
type input "АСУ"
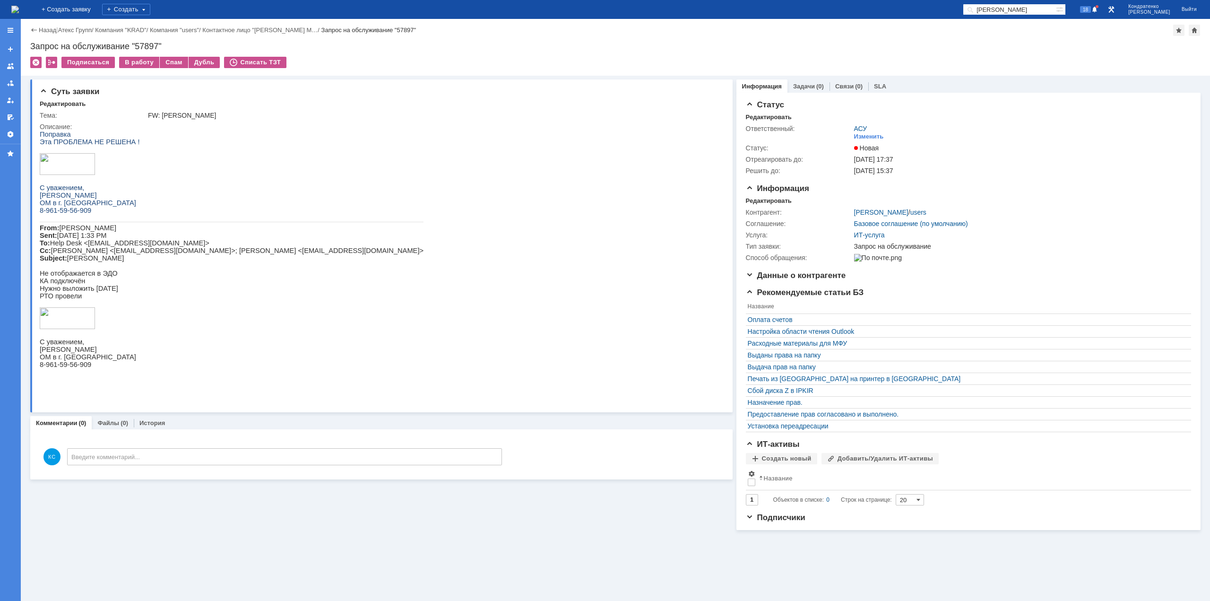
click at [19, 10] on img at bounding box center [15, 10] width 8 height 8
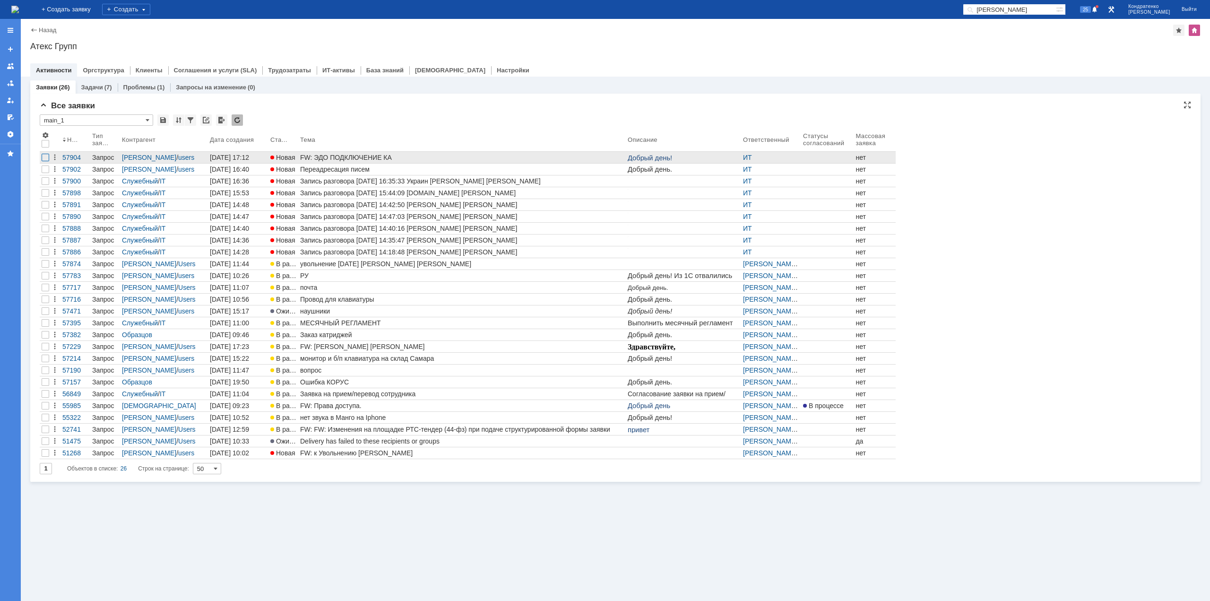
click at [46, 157] on div at bounding box center [46, 158] width 8 height 8
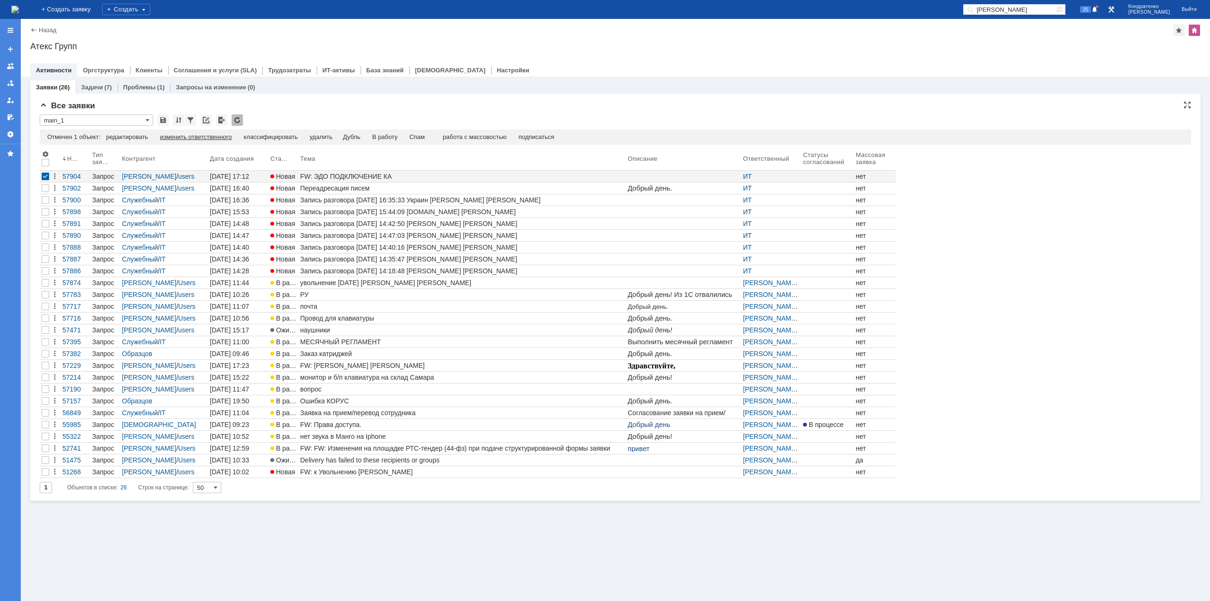
click at [203, 135] on div "изменить ответственного" at bounding box center [196, 137] width 72 height 8
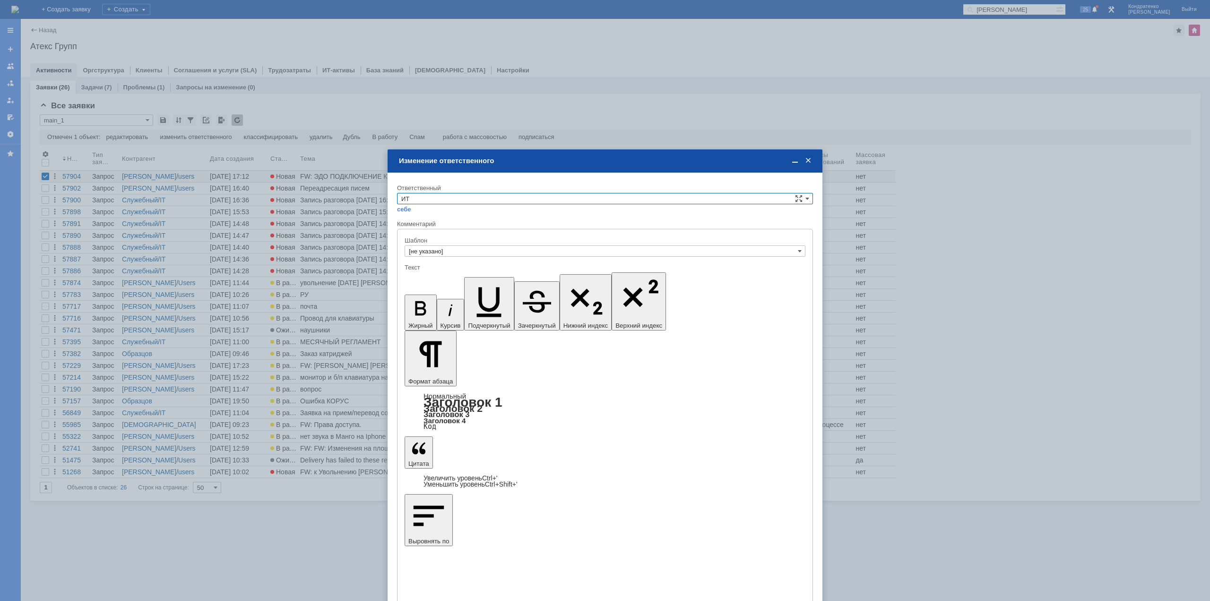
click at [439, 200] on input "ИТ" at bounding box center [605, 198] width 416 height 11
click at [431, 271] on div "[PERSON_NAME]" at bounding box center [605, 266] width 415 height 10
click at [452, 198] on input "[PERSON_NAME]" at bounding box center [605, 198] width 416 height 11
click at [418, 278] on span "АСУ" at bounding box center [605, 277] width 408 height 8
type input "АСУ"
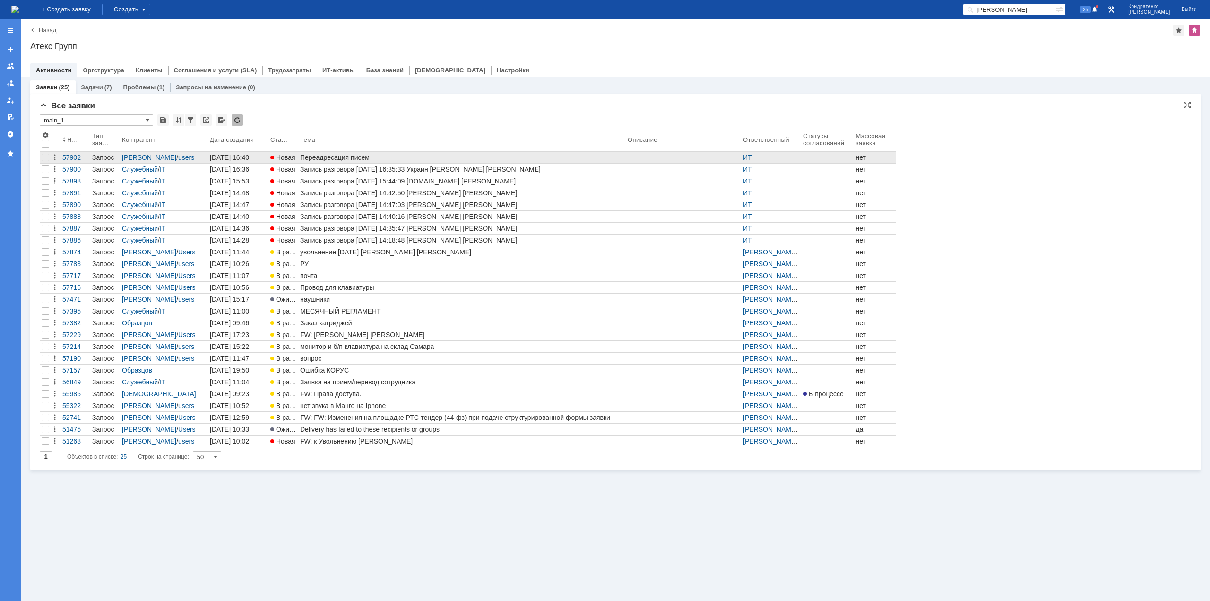
click at [351, 160] on div "Переадресация писем" at bounding box center [462, 158] width 324 height 8
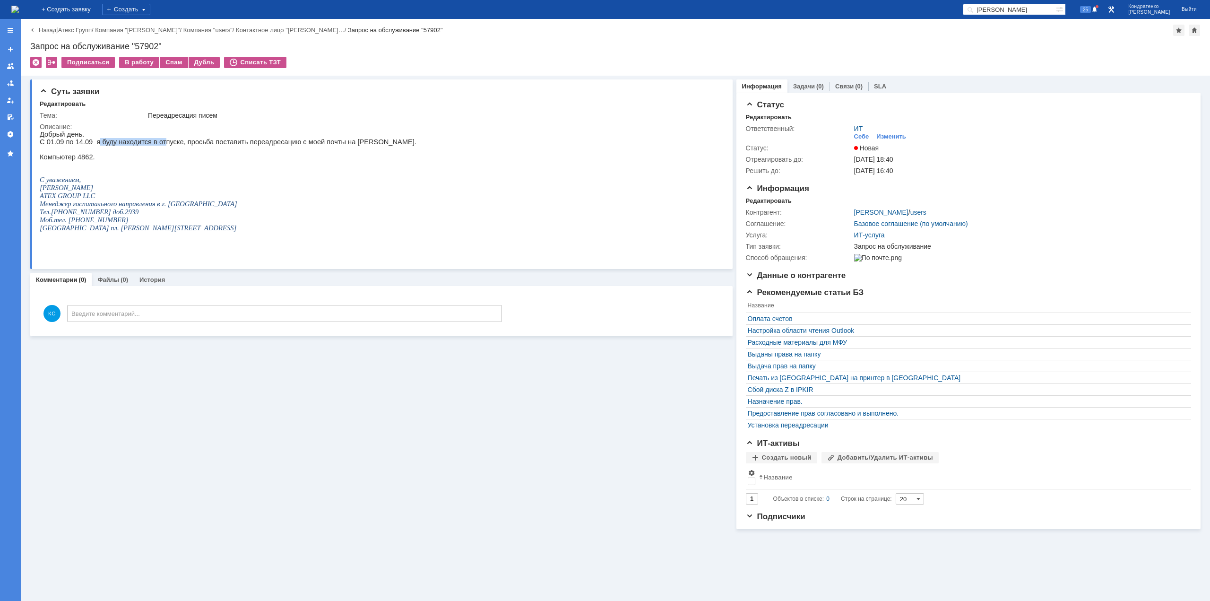
drag, startPoint x: 94, startPoint y: 144, endPoint x: 154, endPoint y: 145, distance: 60.0
click at [154, 145] on p "С 01.09 по 14.09 я буду находится в отпуске, просьба поставить переадресацию с …" at bounding box center [228, 142] width 377 height 8
drag, startPoint x: 172, startPoint y: 145, endPoint x: 181, endPoint y: 145, distance: 8.5
click at [181, 145] on p "С 01.09 по 14.09 я буду находится в отпуске, просьба поставить переадресацию с …" at bounding box center [228, 142] width 377 height 8
click at [131, 146] on p "С 01.09 по 14.09 я буду находится в отпуске, просьба поставить переадресацию с …" at bounding box center [228, 142] width 377 height 8
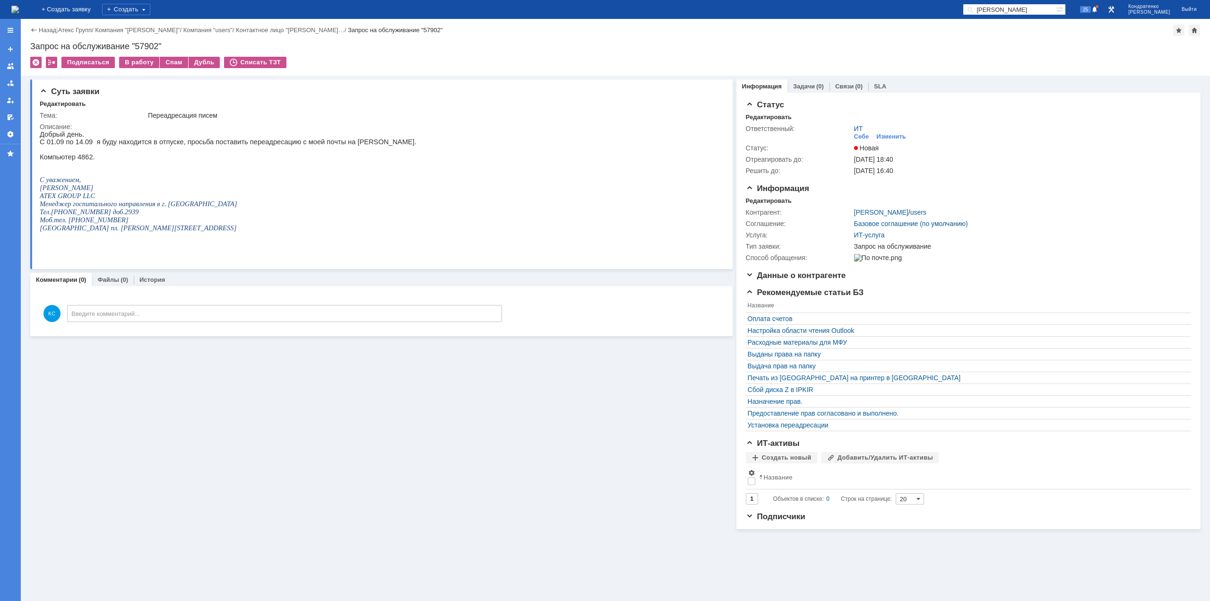
click at [19, 10] on img at bounding box center [15, 10] width 8 height 8
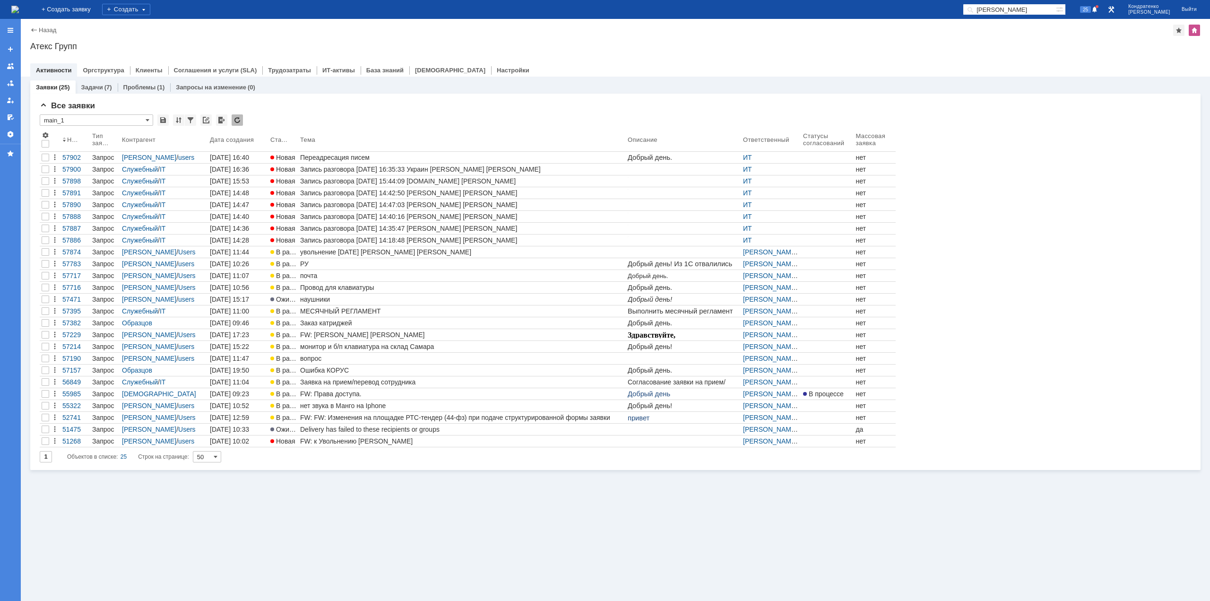
click at [19, 13] on img at bounding box center [15, 10] width 8 height 8
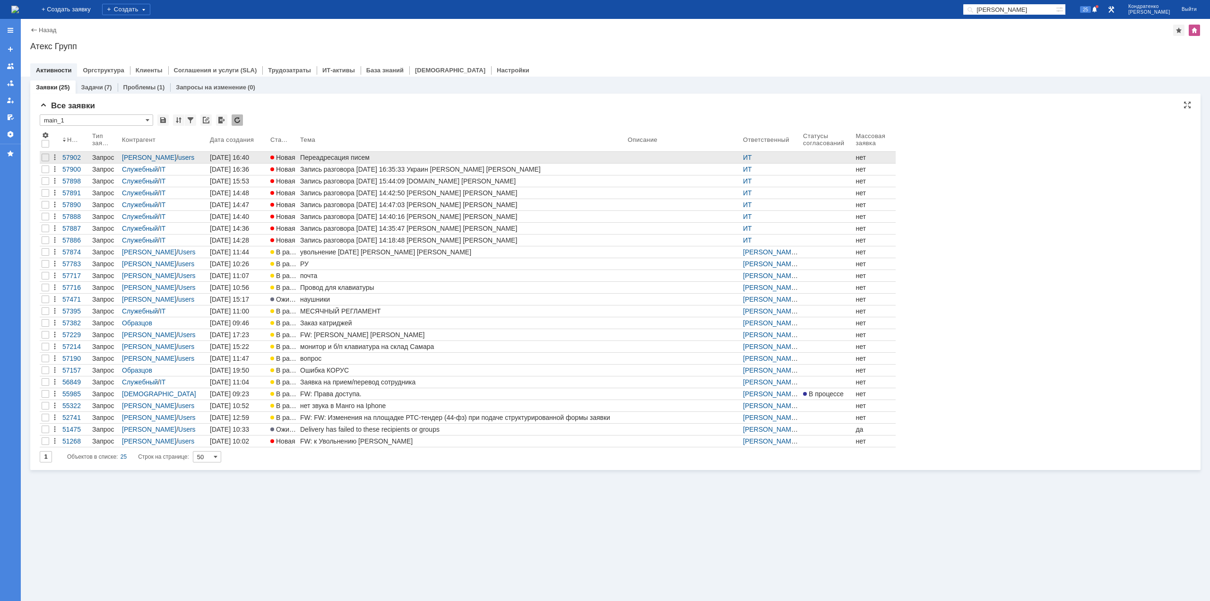
click at [320, 159] on div "Переадресация писем" at bounding box center [462, 158] width 324 height 8
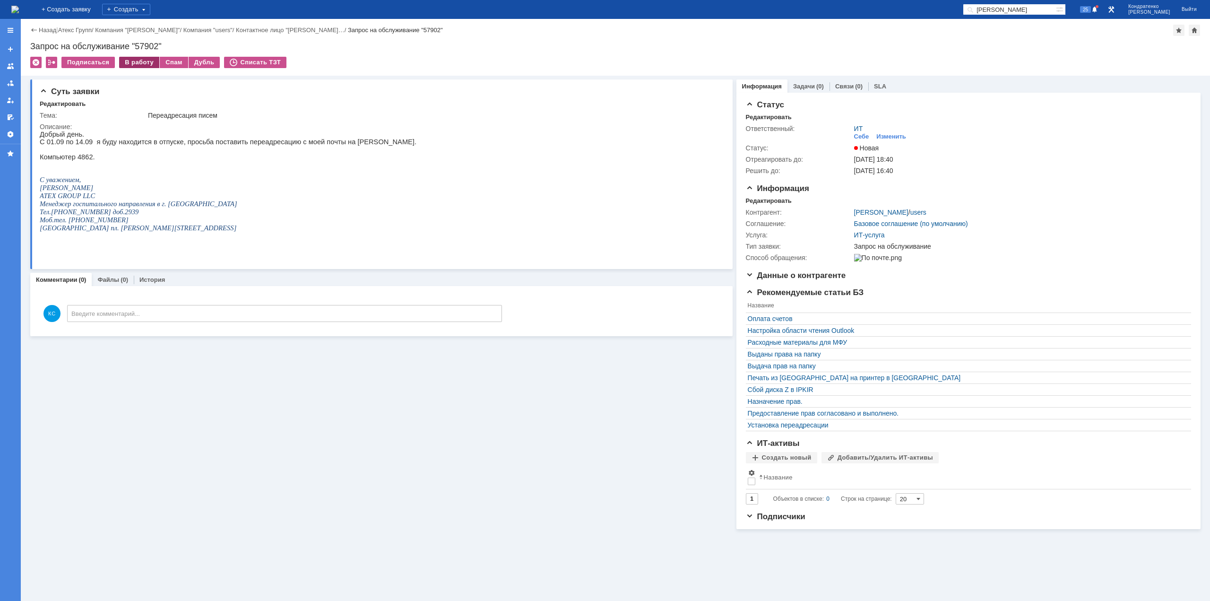
click at [139, 60] on div "В работу" at bounding box center [139, 62] width 40 height 11
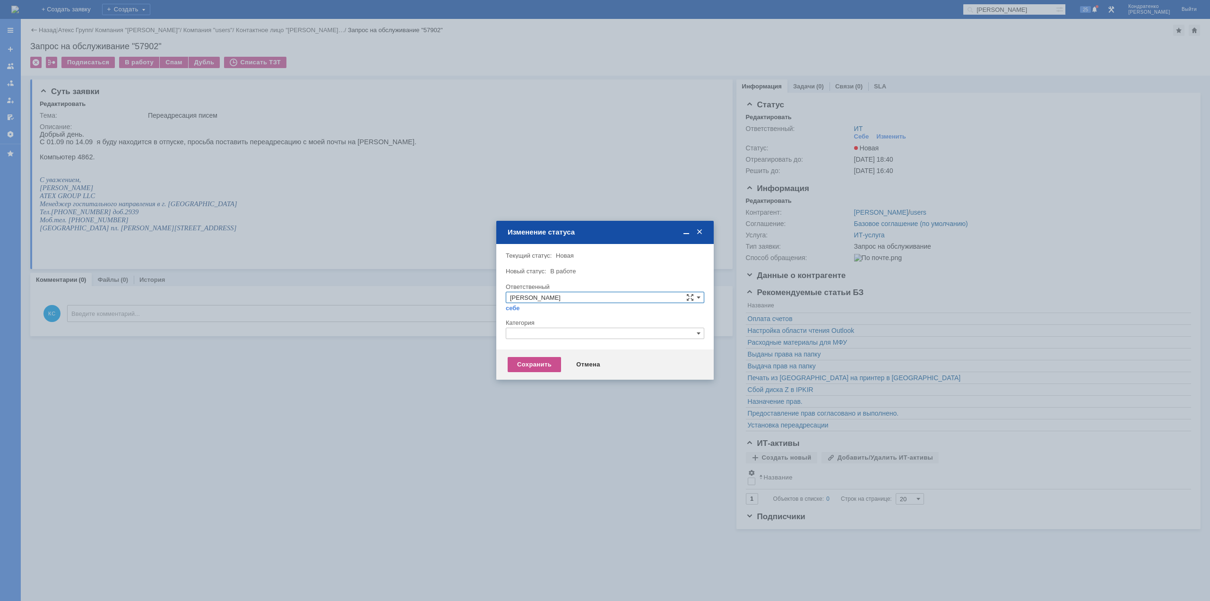
click at [530, 337] on input "text" at bounding box center [605, 333] width 199 height 11
click at [554, 391] on span "Установка переадресации" at bounding box center [605, 389] width 190 height 8
click at [539, 361] on div "Сохранить" at bounding box center [534, 364] width 53 height 15
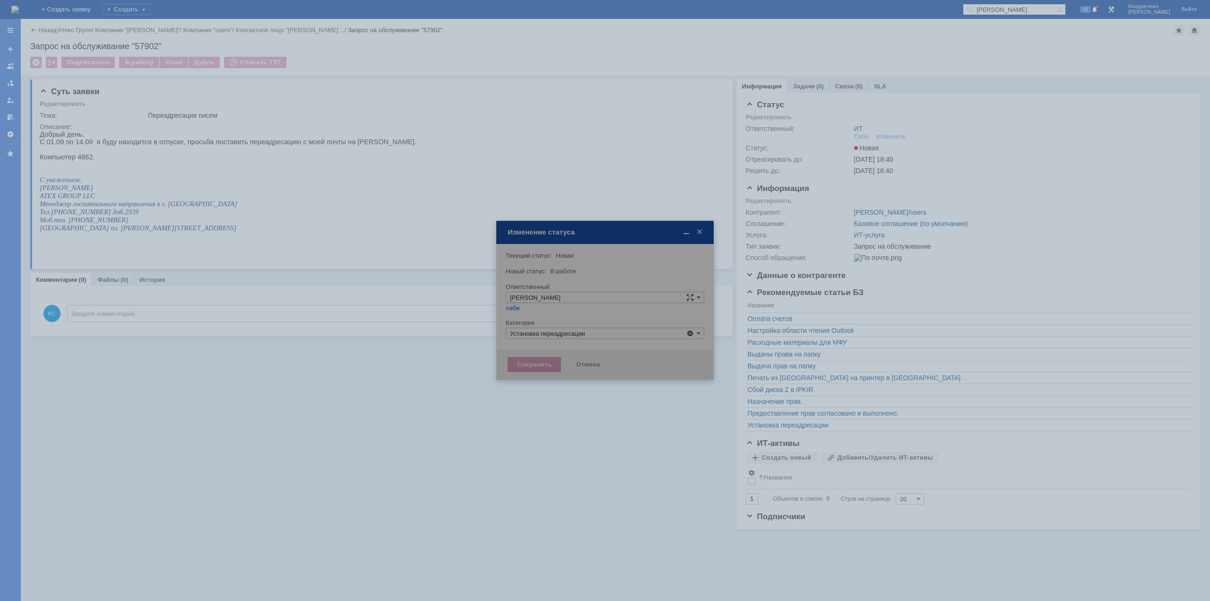
type input "Установка переадресации"
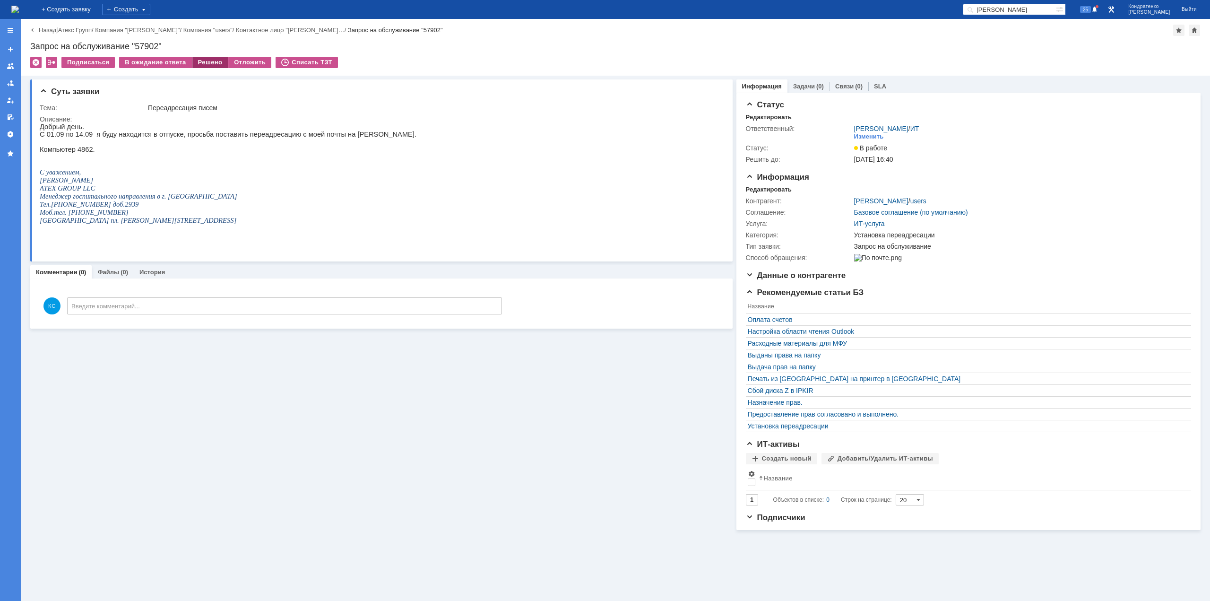
click at [212, 62] on div "Решено" at bounding box center [210, 62] width 36 height 11
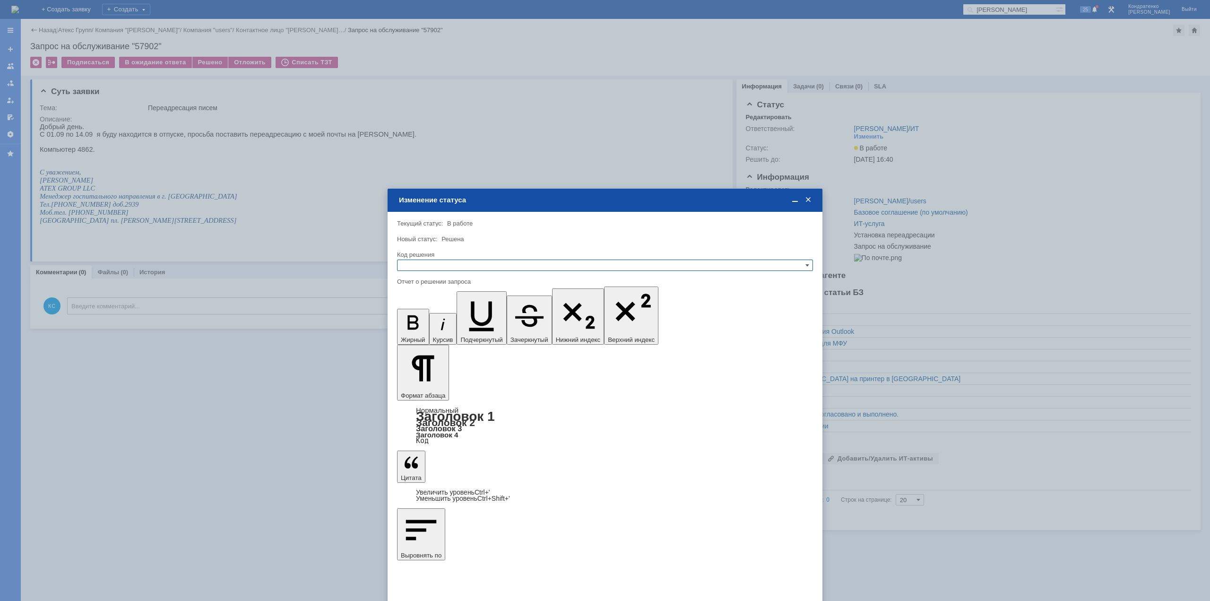
click at [454, 268] on input "text" at bounding box center [605, 265] width 416 height 11
click at [445, 312] on span "Решено" at bounding box center [605, 311] width 408 height 8
type input "Решено"
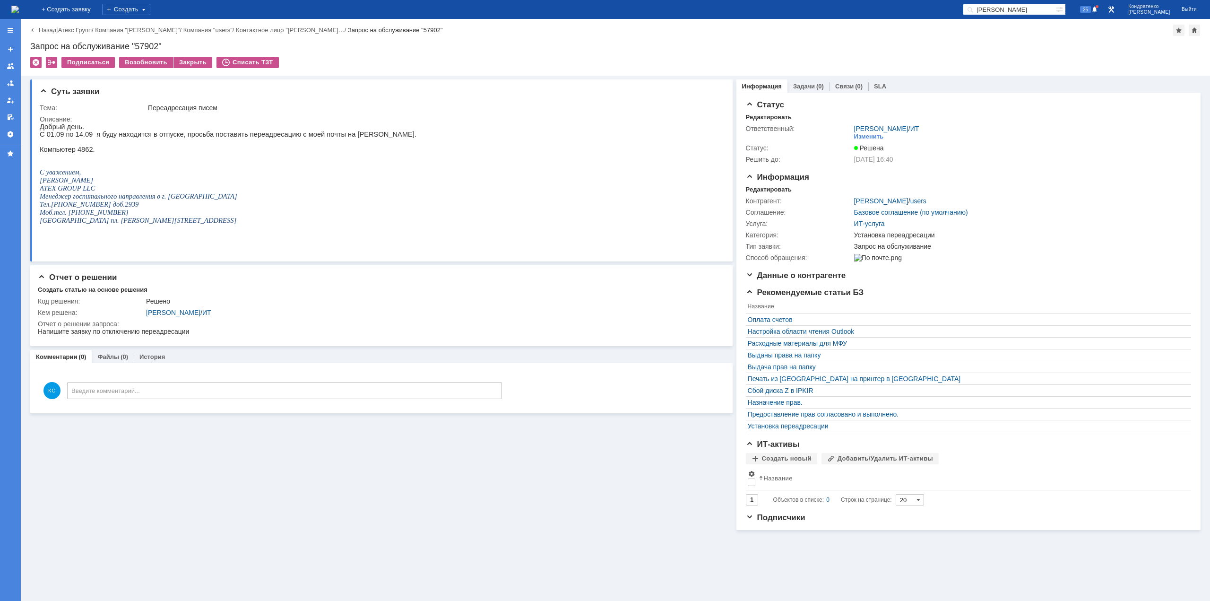
click at [19, 8] on img at bounding box center [15, 10] width 8 height 8
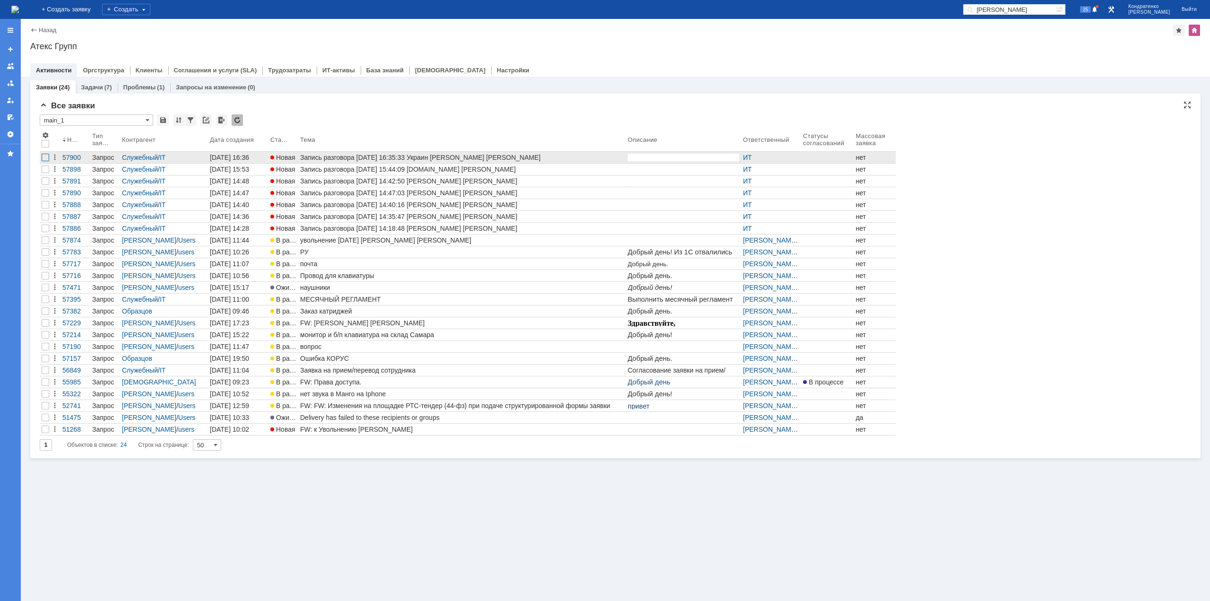
click at [44, 156] on div at bounding box center [46, 158] width 8 height 8
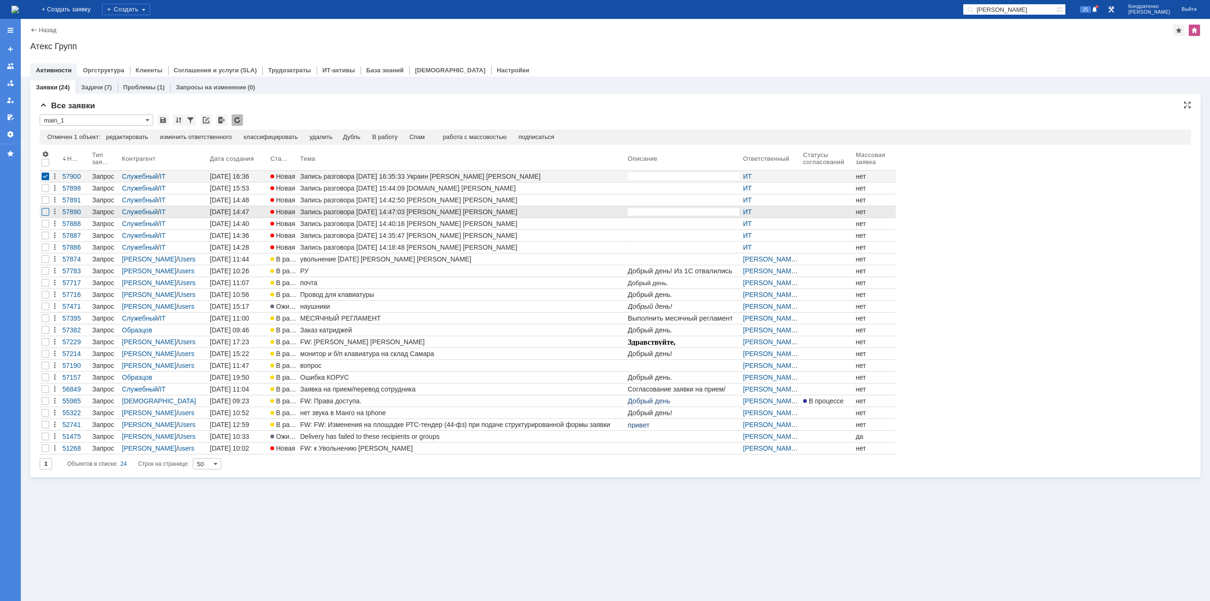
click at [44, 192] on div at bounding box center [46, 188] width 8 height 8
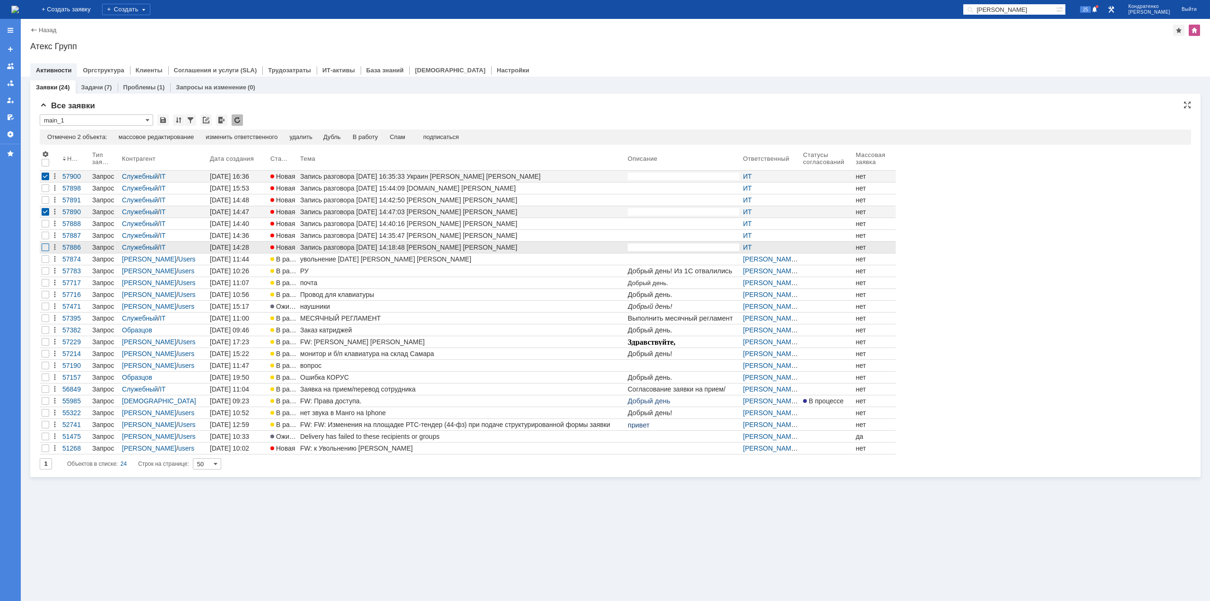
click at [44, 204] on div at bounding box center [46, 200] width 8 height 8
click at [411, 137] on td "Спам" at bounding box center [397, 137] width 27 height 9
click at [406, 137] on div "Спам" at bounding box center [398, 137] width 16 height 8
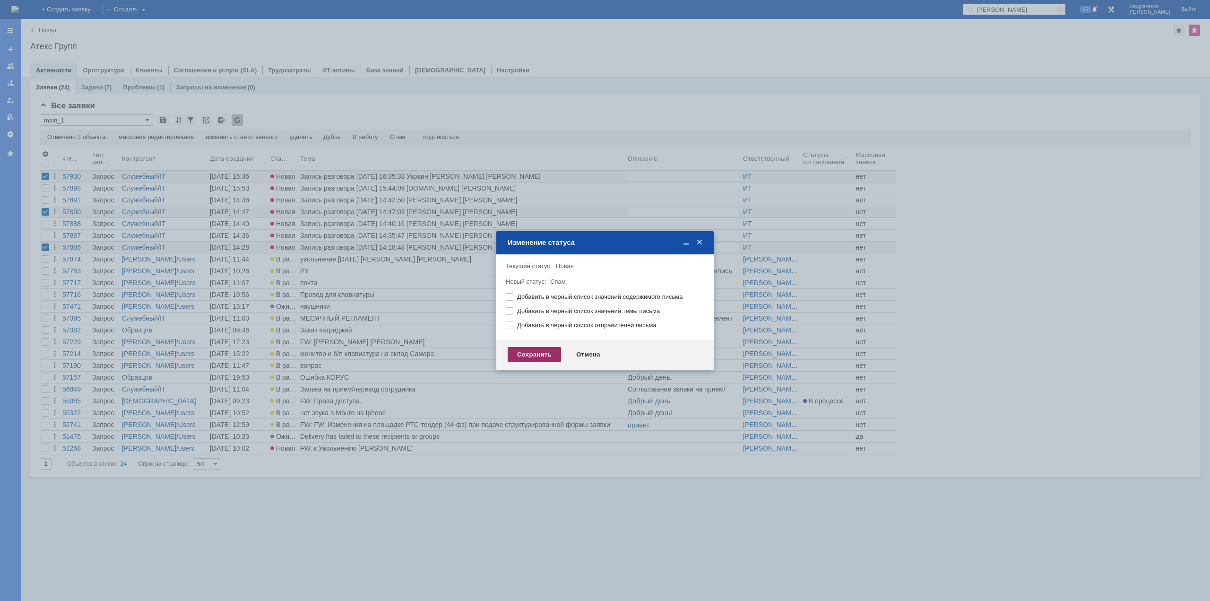
click at [545, 356] on div "Сохранить" at bounding box center [534, 354] width 53 height 15
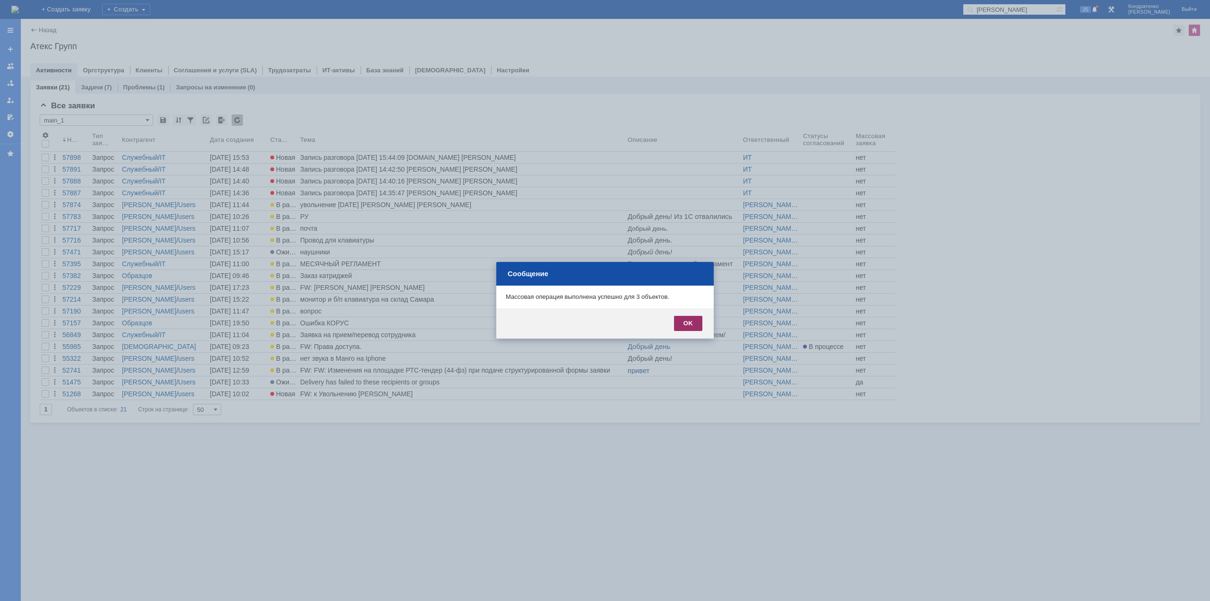
drag, startPoint x: 56, startPoint y: 6, endPoint x: 684, endPoint y: 325, distance: 703.9
click at [684, 325] on div "OK" at bounding box center [688, 323] width 28 height 15
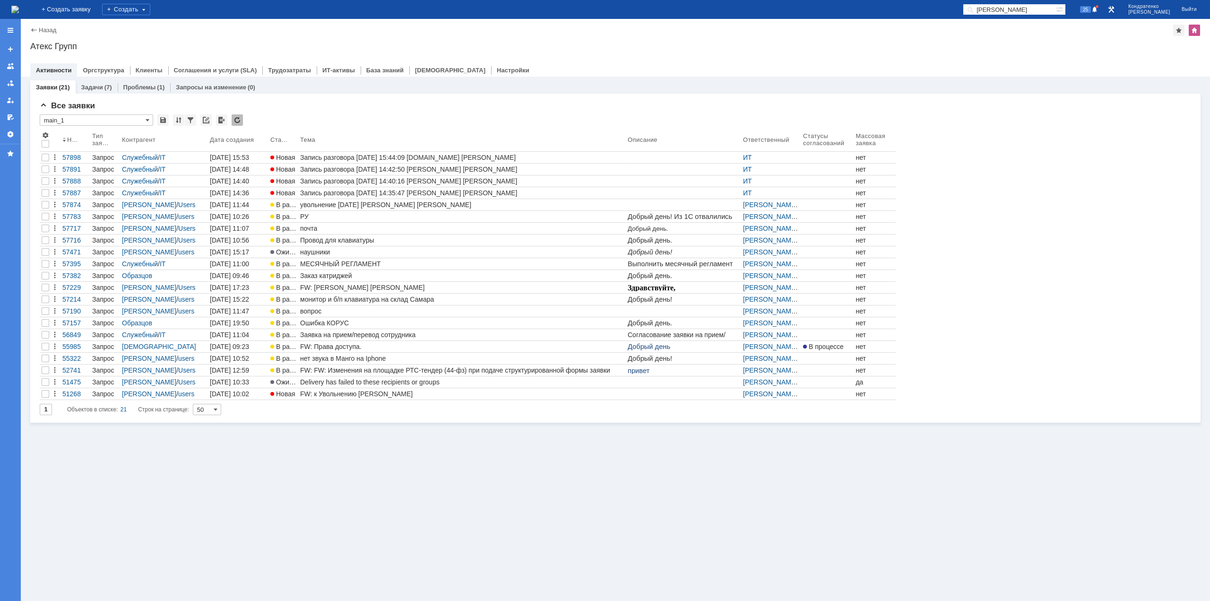
click at [19, 6] on img at bounding box center [15, 10] width 8 height 8
